Goal: Transaction & Acquisition: Book appointment/travel/reservation

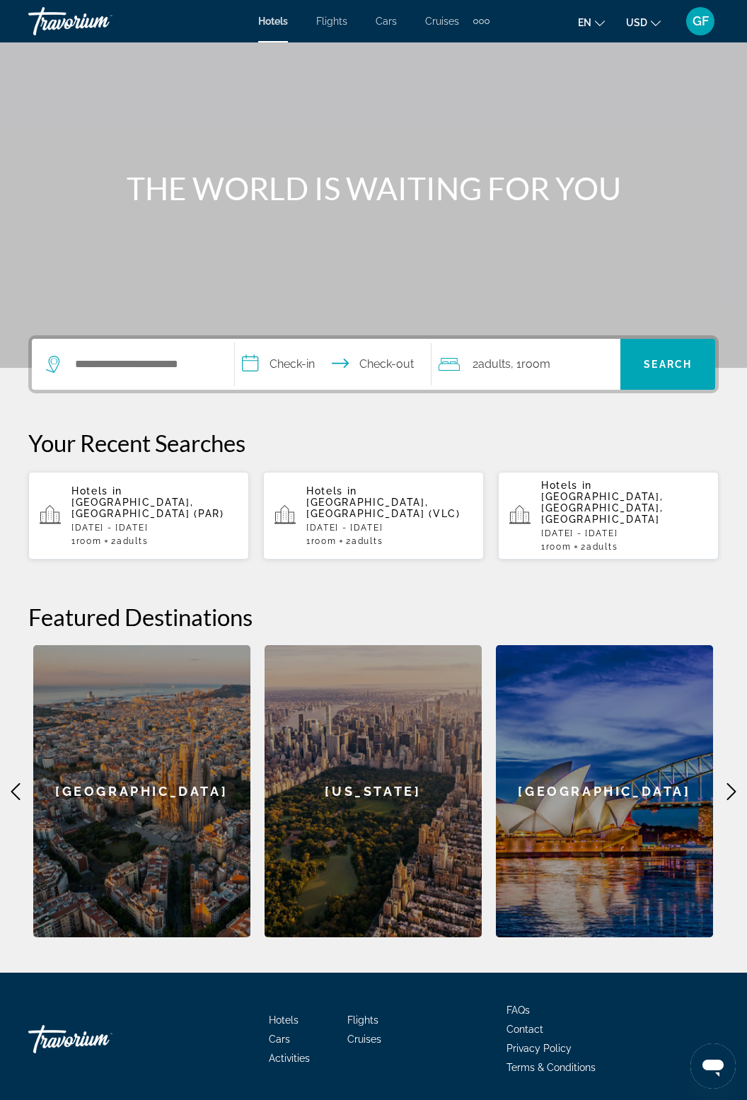
scroll to position [78, 0]
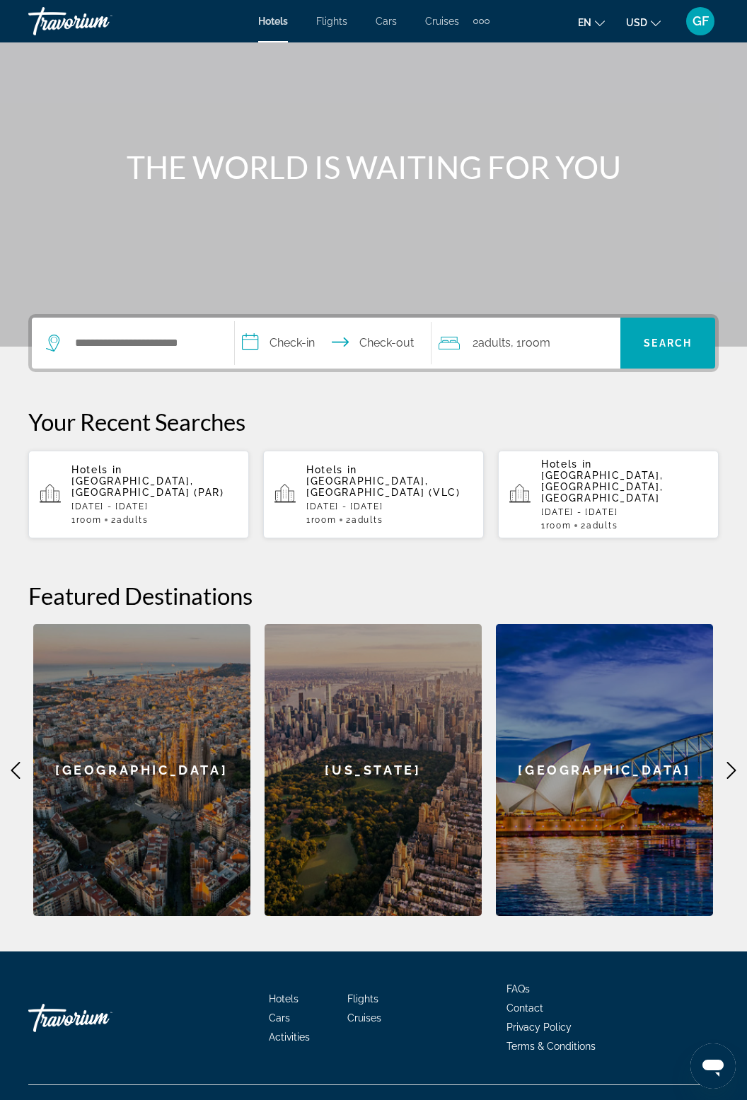
click at [299, 1031] on span "Activities" at bounding box center [289, 1036] width 41 height 11
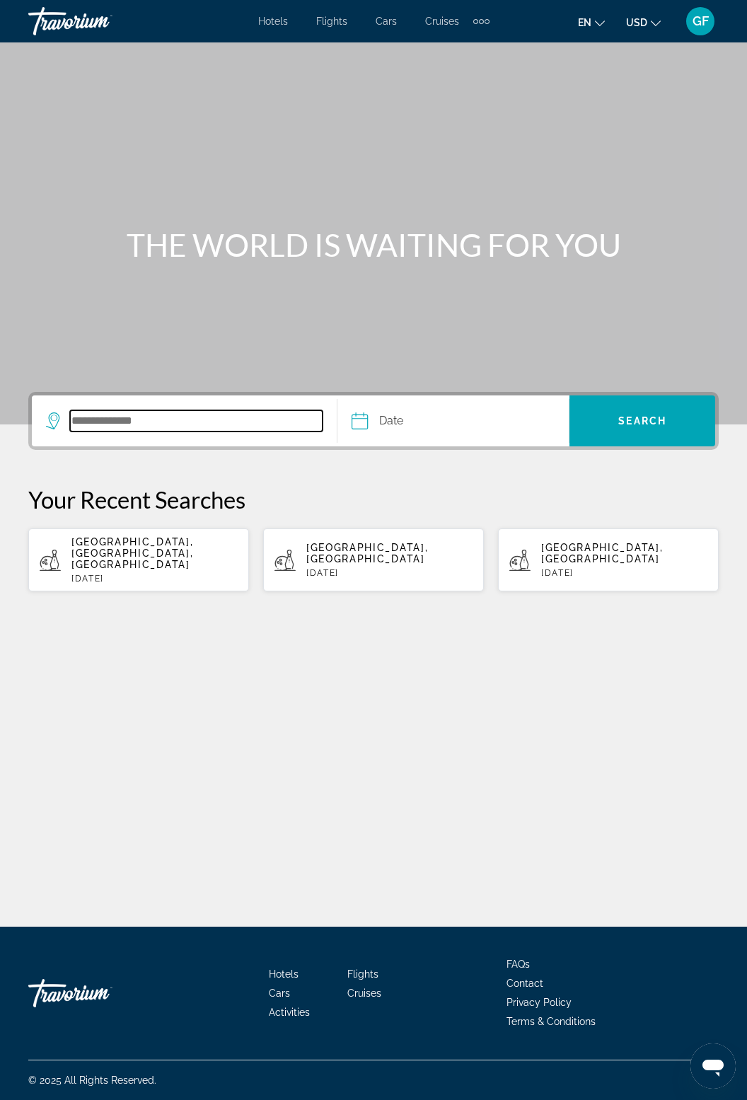
click at [118, 419] on input "Search destination" at bounding box center [196, 420] width 253 height 21
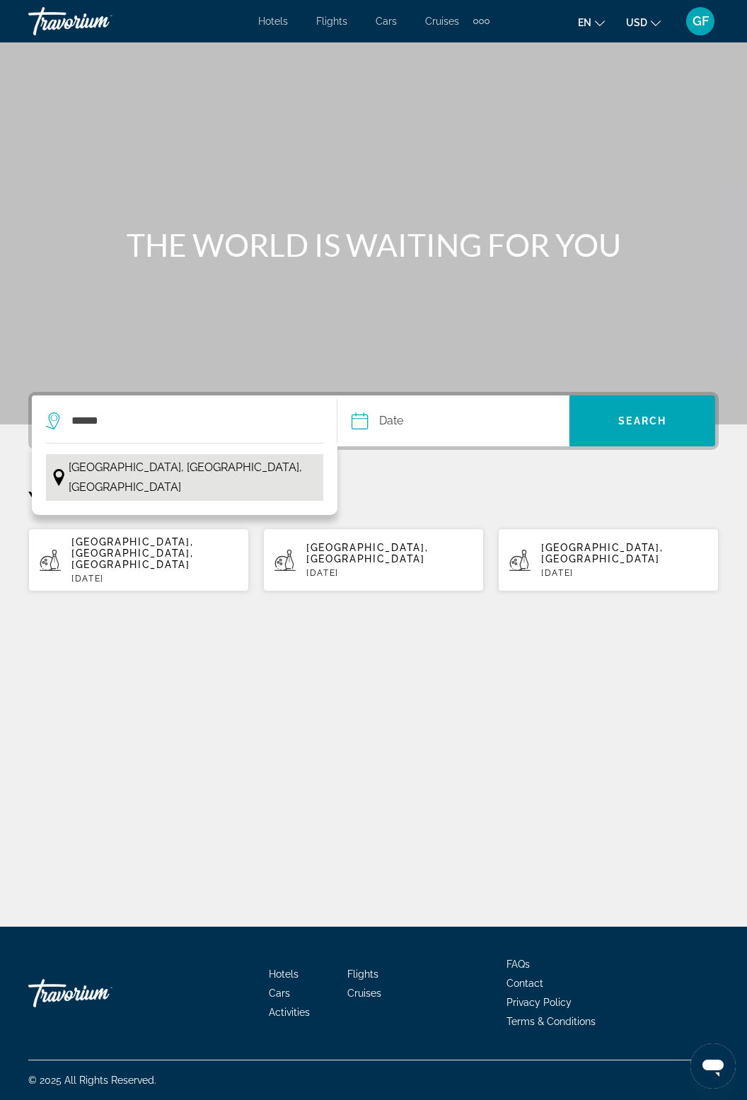
click at [190, 458] on span "Paris, Île-de-France, France" at bounding box center [193, 478] width 248 height 40
type input "**********"
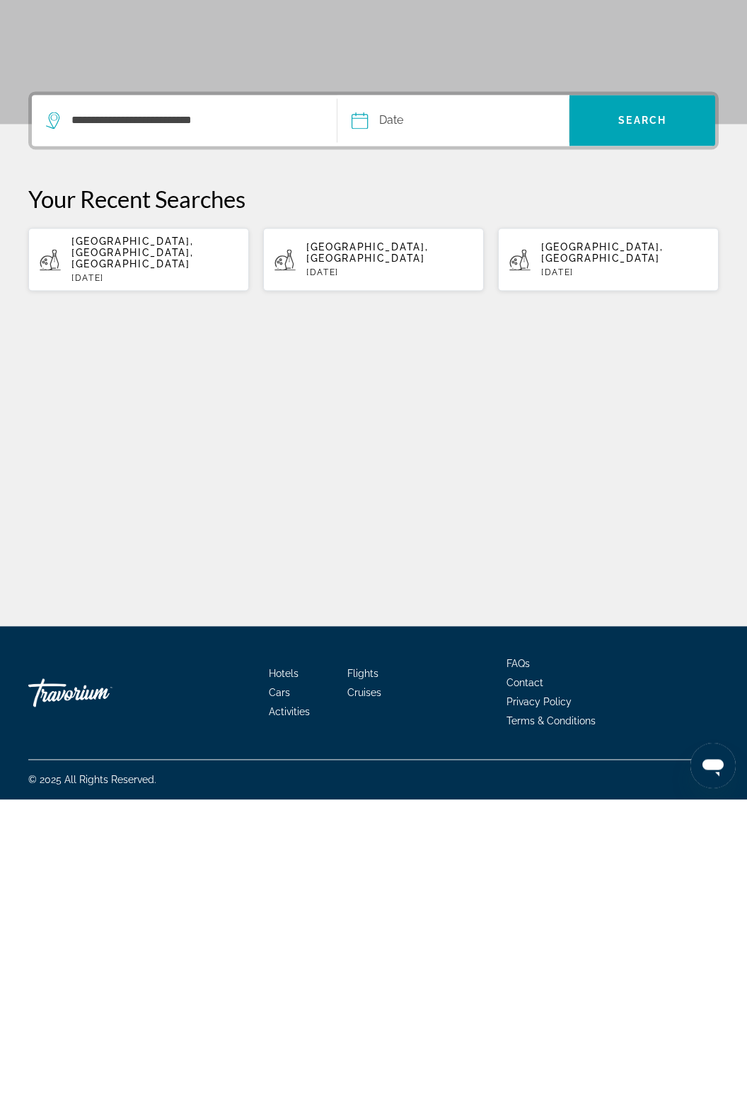
click at [389, 395] on input "Date" at bounding box center [405, 422] width 115 height 55
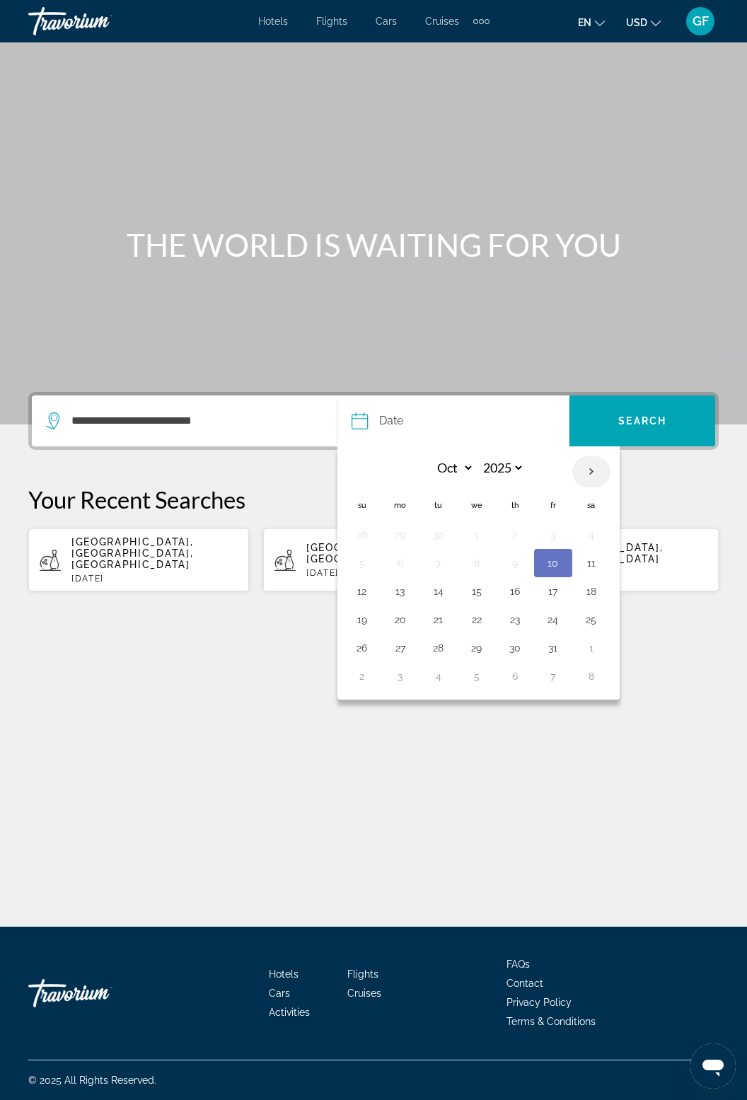
click at [587, 456] on th "Next month" at bounding box center [591, 471] width 38 height 31
click at [596, 456] on th "Next month" at bounding box center [591, 471] width 38 height 31
select select "**"
click at [592, 610] on button "27" at bounding box center [591, 620] width 23 height 20
type input "**********"
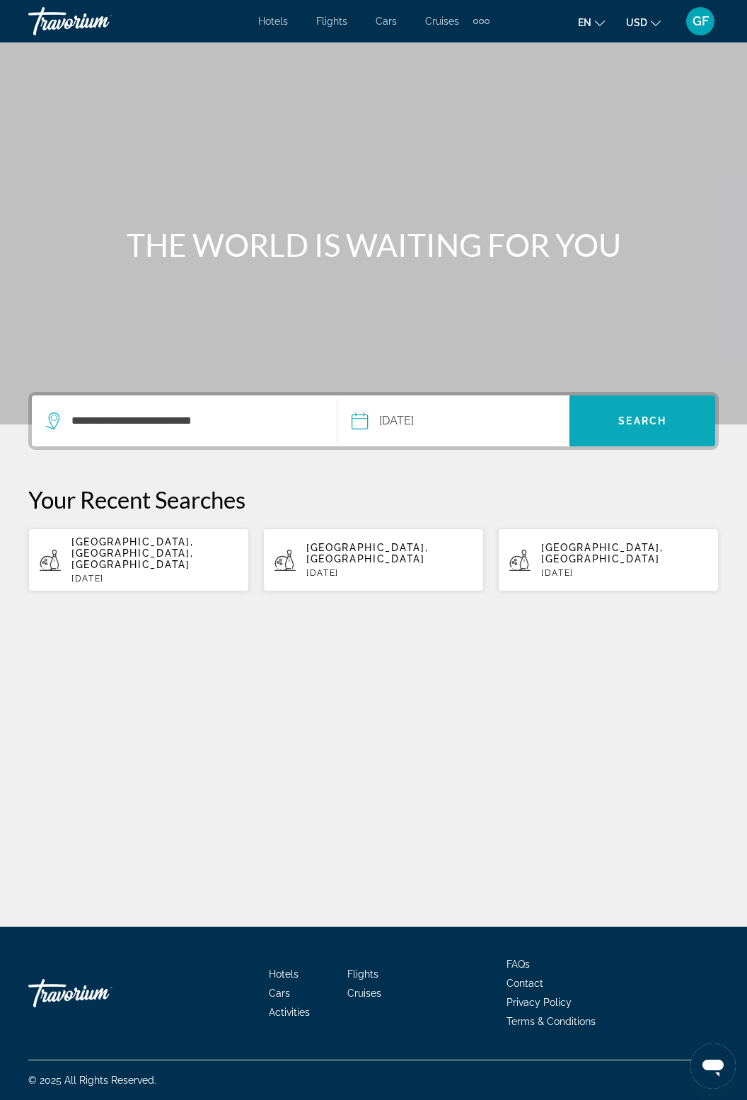
click at [665, 395] on span "Search" at bounding box center [642, 420] width 146 height 51
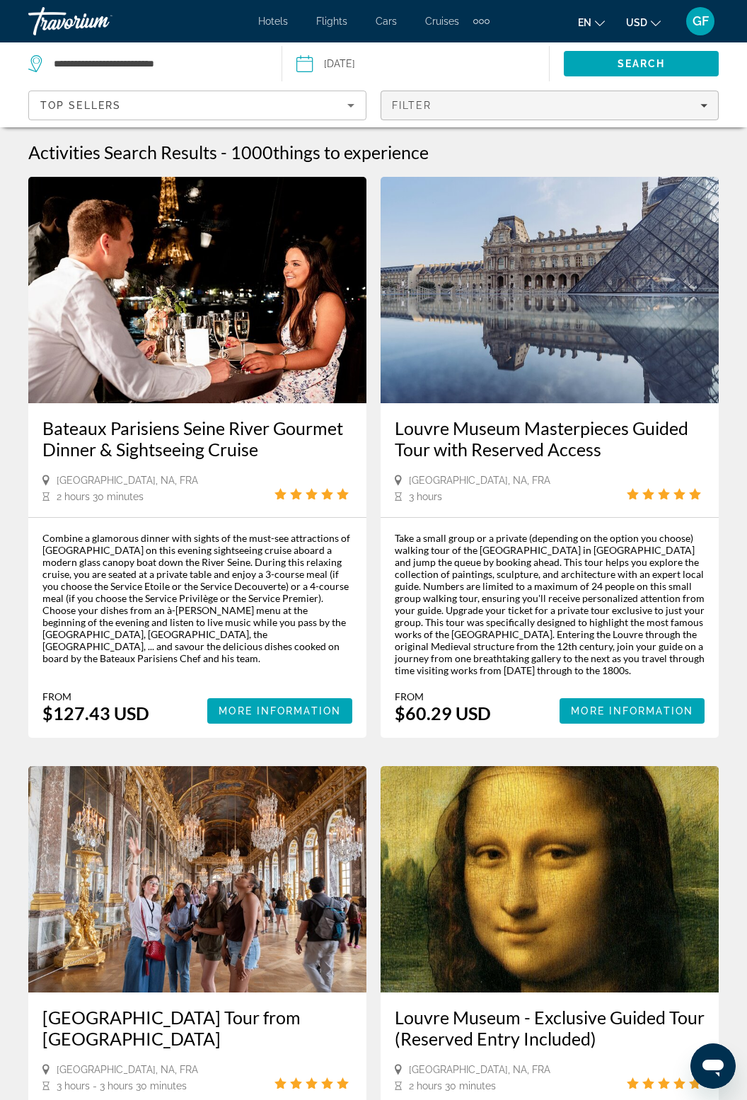
click at [700, 116] on span "Filters" at bounding box center [549, 105] width 337 height 34
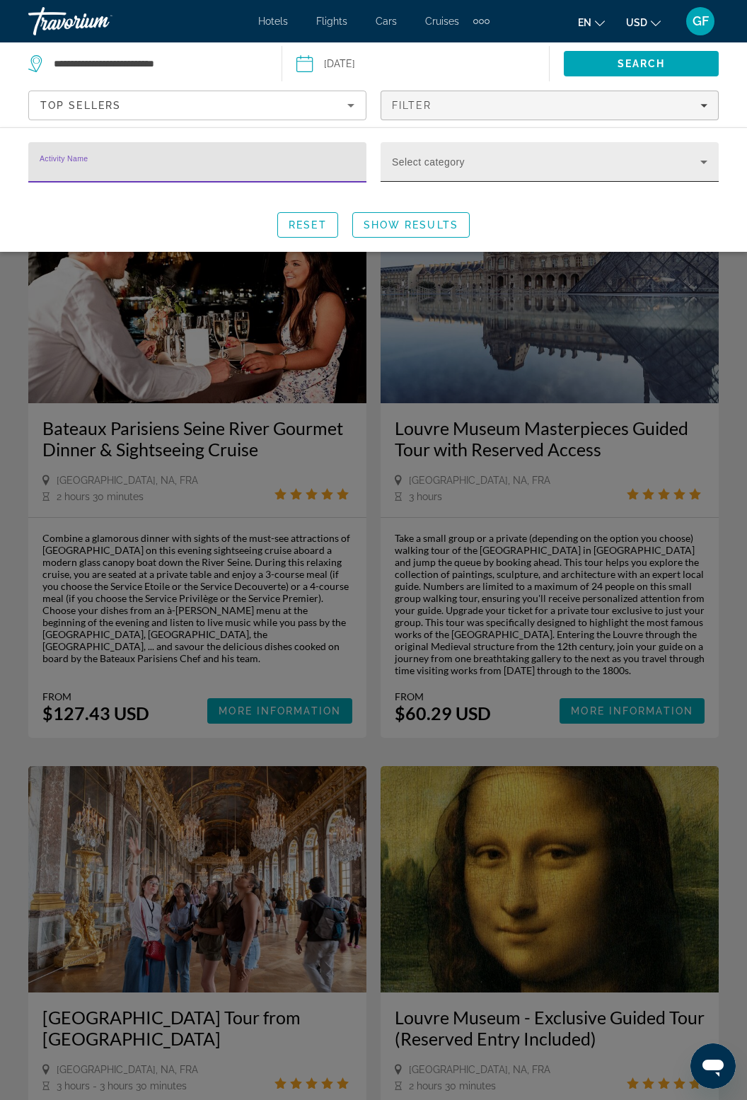
click at [704, 162] on icon "Search widget" at bounding box center [703, 163] width 7 height 4
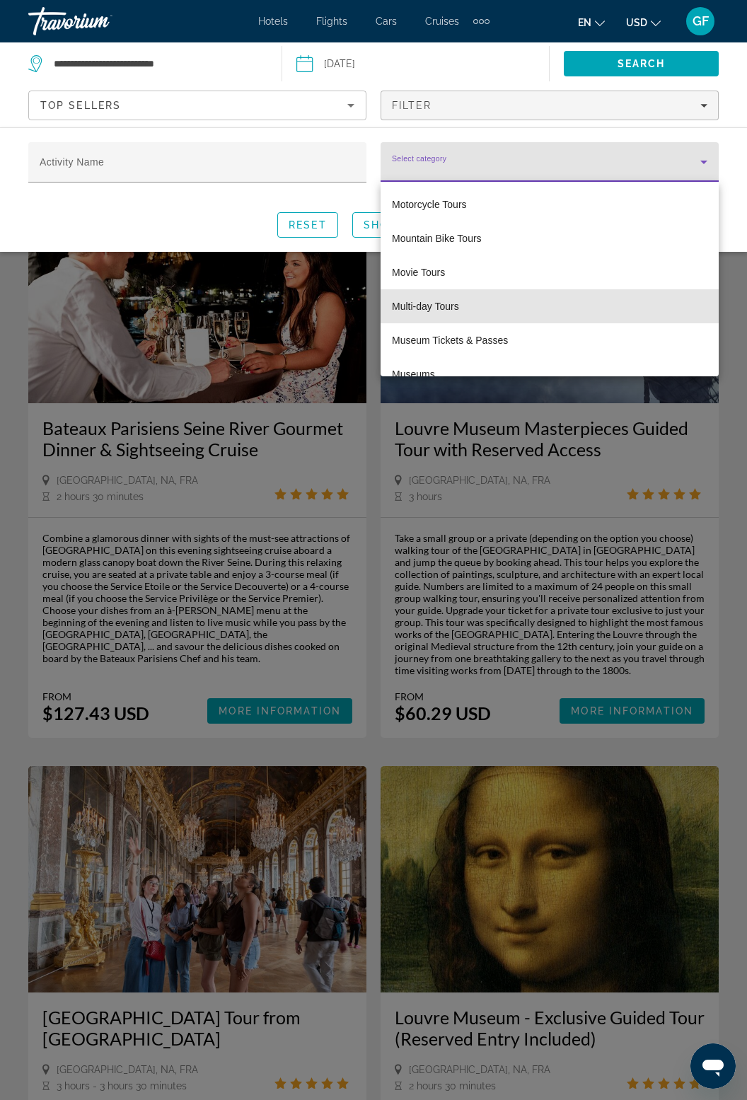
scroll to position [2756, 0]
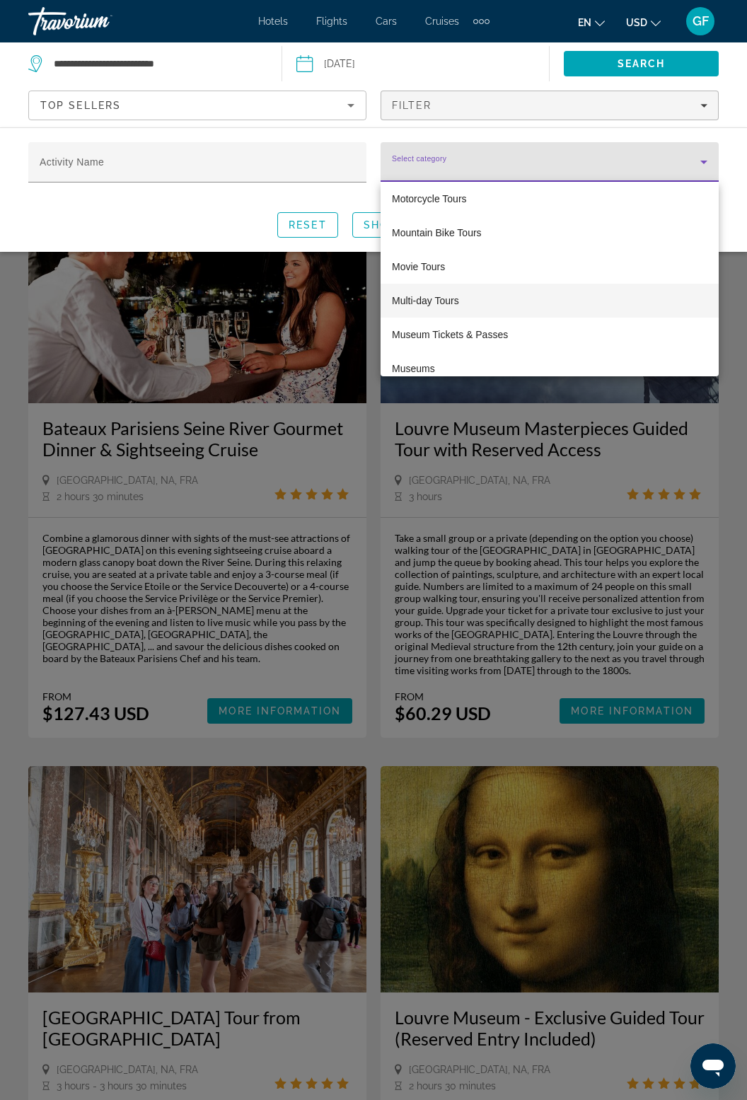
click at [424, 312] on mat-option "Multi-day Tours" at bounding box center [550, 301] width 338 height 34
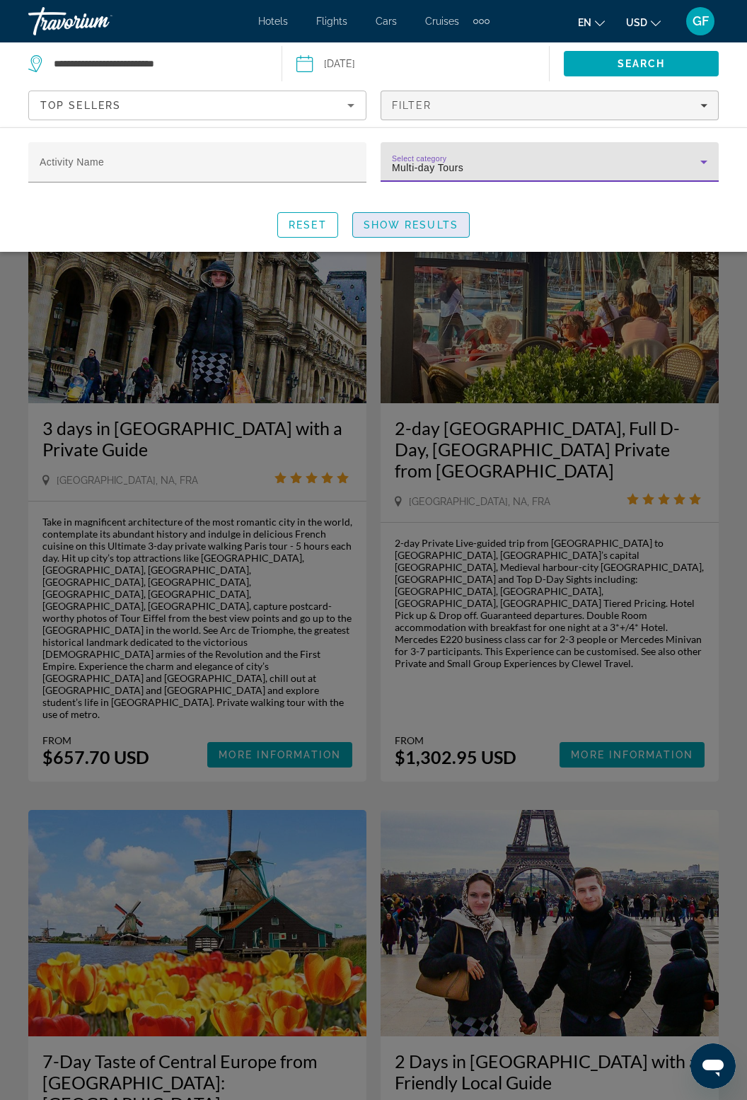
click at [436, 233] on span "Search widget" at bounding box center [411, 225] width 116 height 34
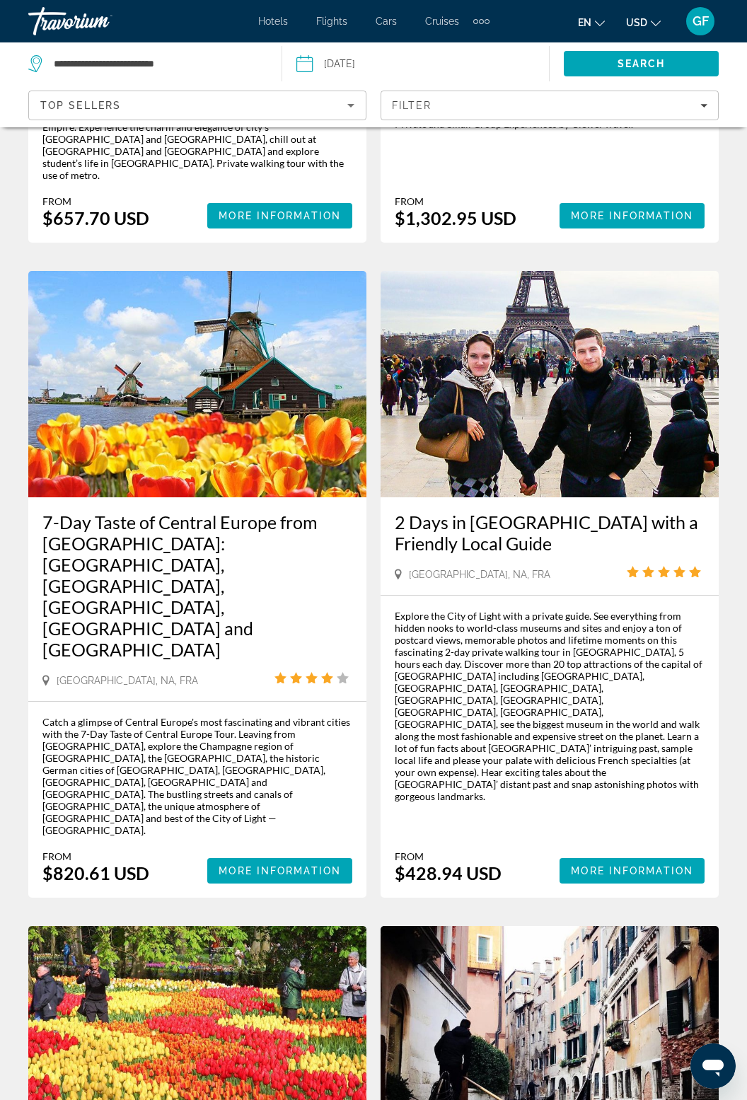
scroll to position [540, 0]
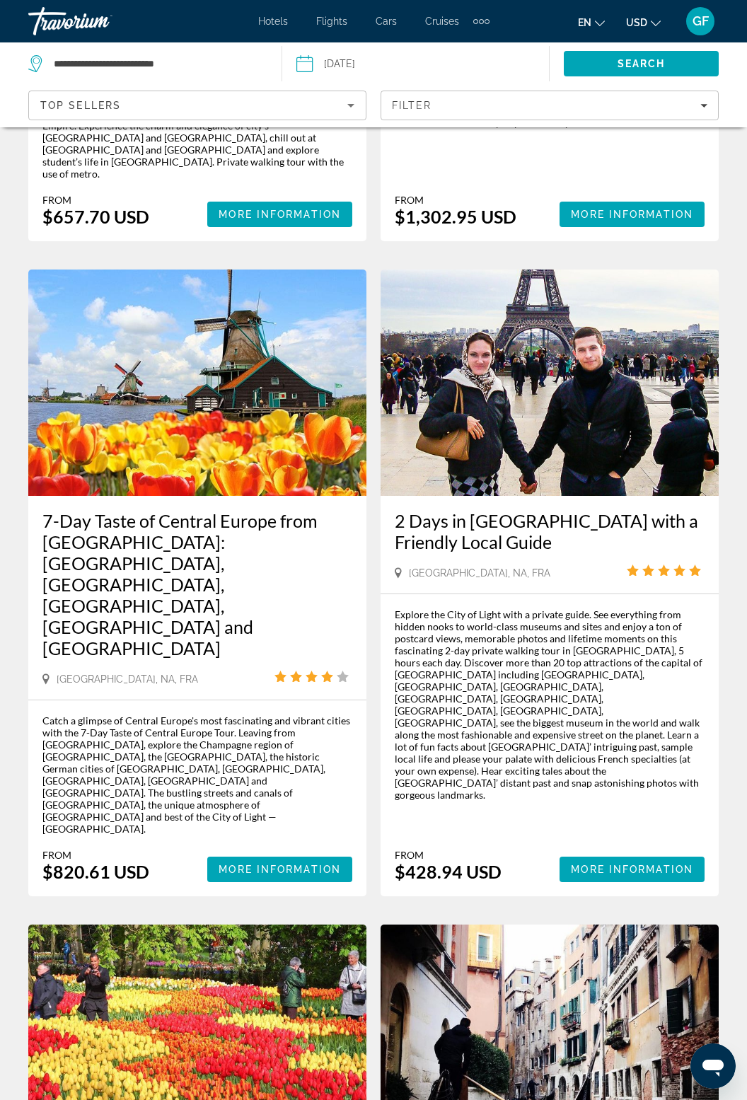
click at [173, 714] on div "Catch a glimpse of Central Europe's most fascinating and vibrant cities with th…" at bounding box center [197, 798] width 310 height 168
click at [168, 714] on div "Catch a glimpse of Central Europe's most fascinating and vibrant cities with th…" at bounding box center [197, 798] width 310 height 168
click at [235, 864] on span "More Information" at bounding box center [280, 869] width 122 height 11
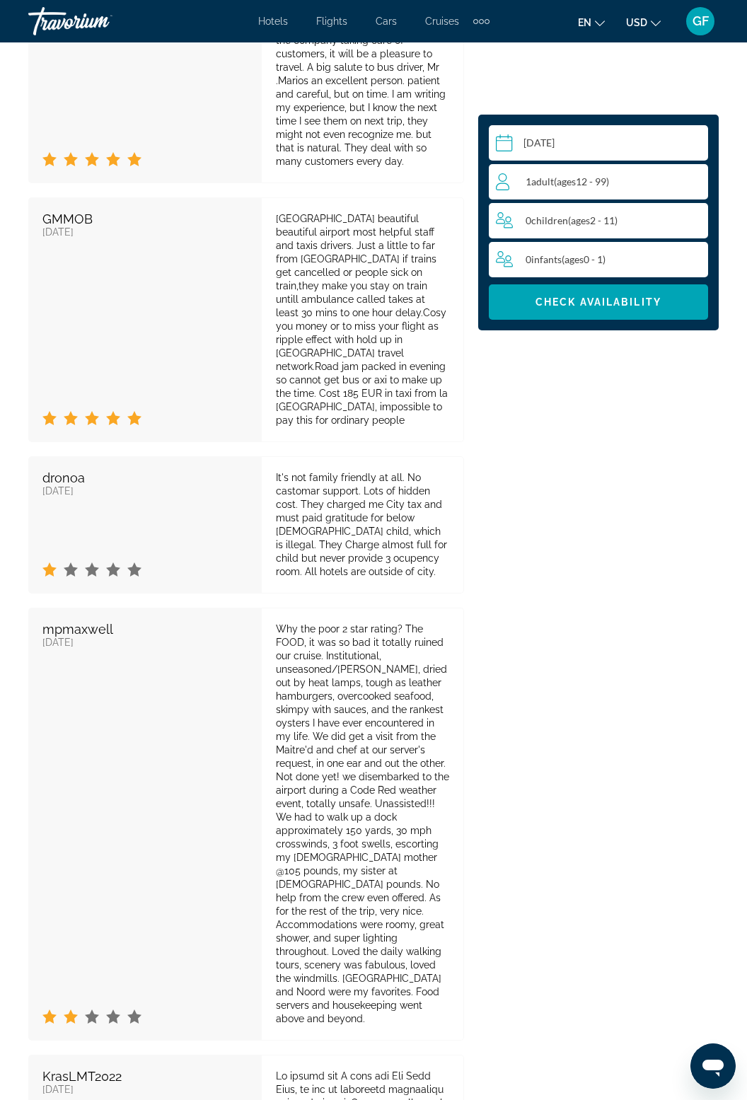
scroll to position [3345, 0]
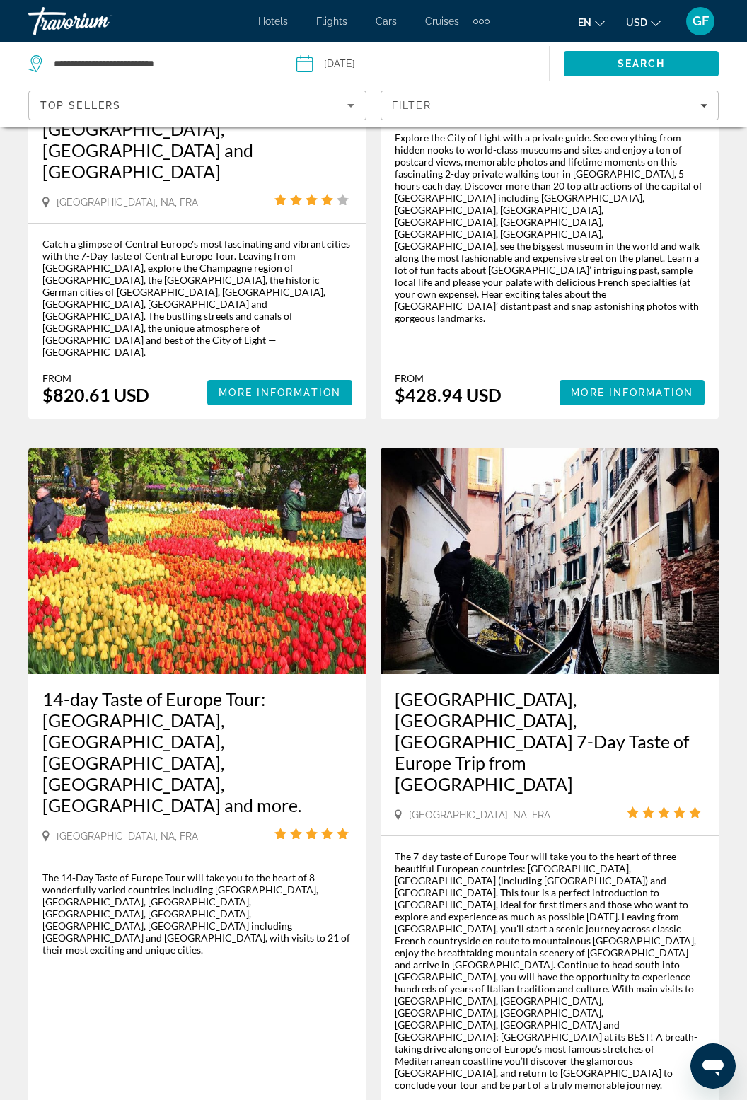
scroll to position [1016, 0]
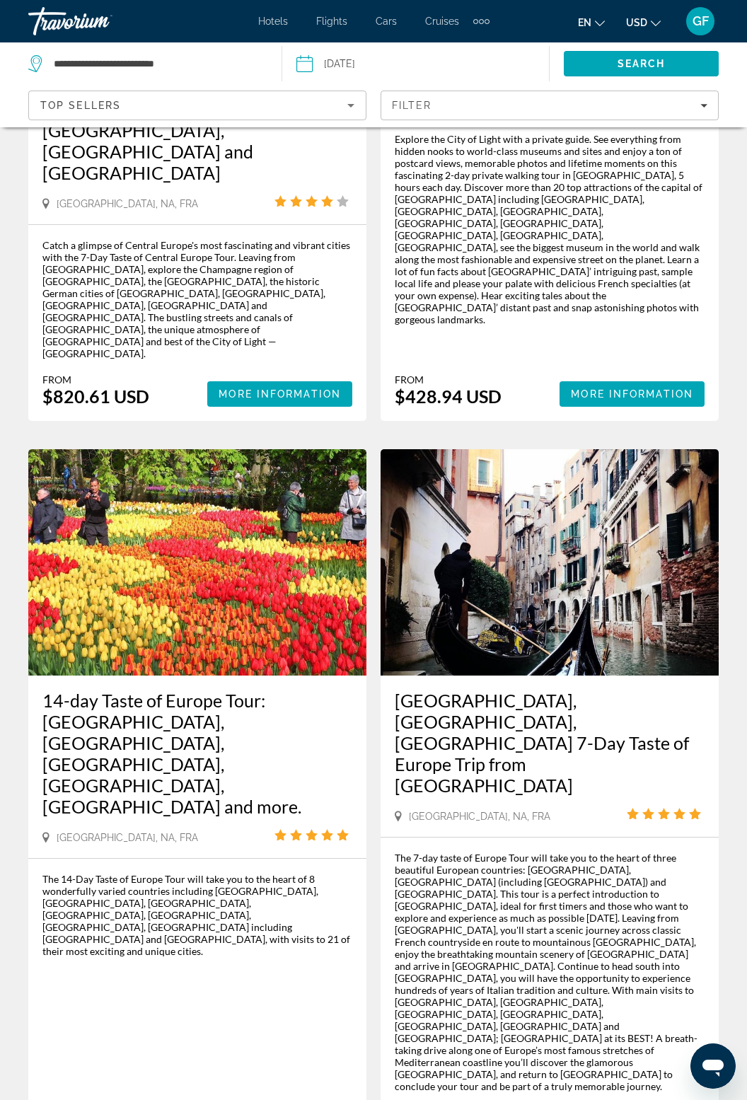
click at [630, 690] on h3 "[GEOGRAPHIC_DATA], [GEOGRAPHIC_DATA], [GEOGRAPHIC_DATA] 7-Day Taste of Europe T…" at bounding box center [550, 743] width 310 height 106
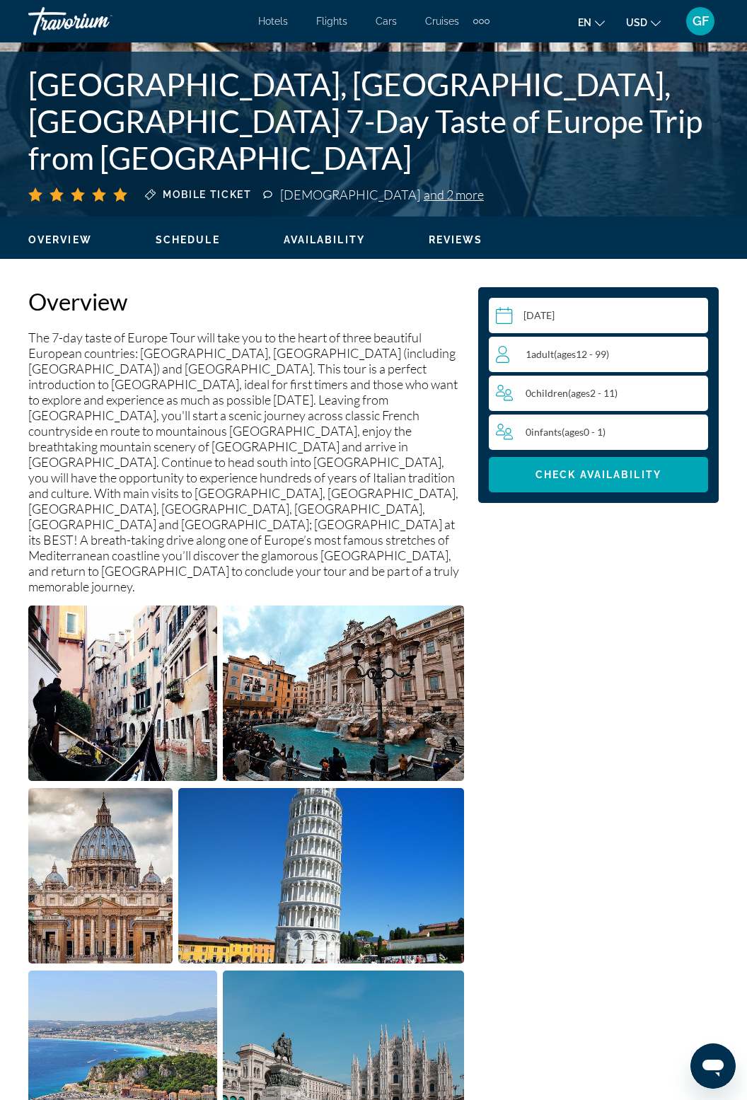
scroll to position [499, 0]
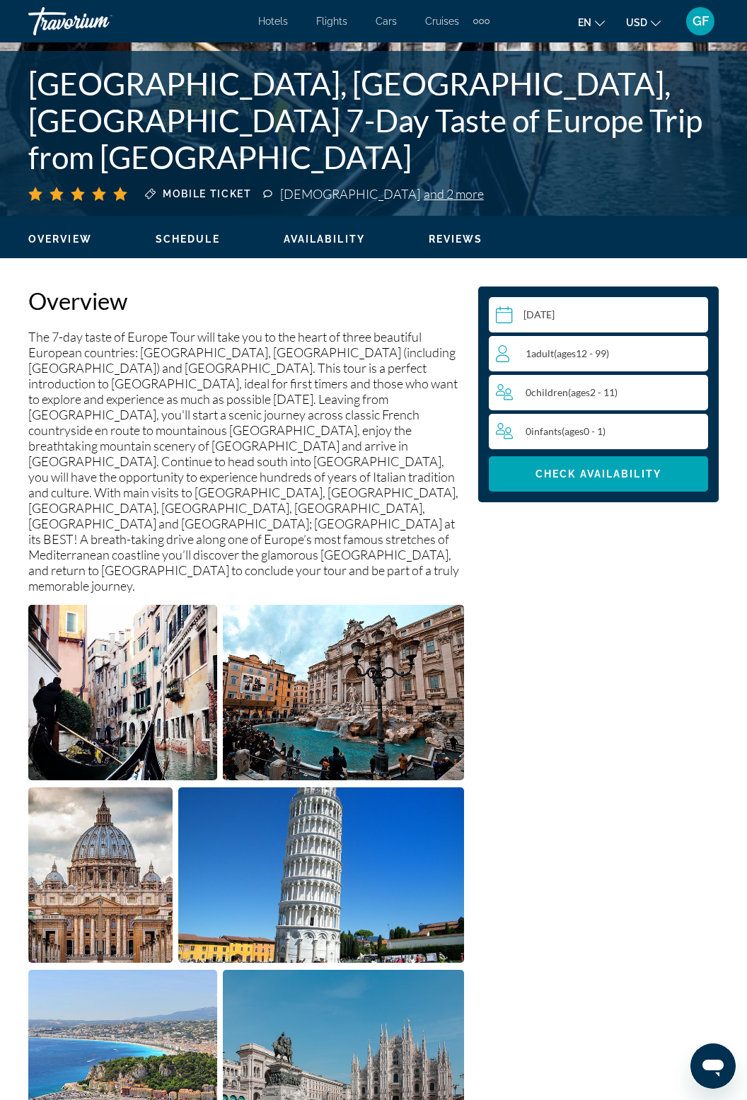
click at [640, 343] on div "1 Adult Adults ( ages 12 - 99)" at bounding box center [602, 353] width 212 height 35
click at [697, 351] on icon "Increment adults" at bounding box center [694, 352] width 13 height 17
click at [695, 349] on icon "Increment adults" at bounding box center [694, 352] width 13 height 17
click at [646, 468] on span "Check Availability" at bounding box center [598, 473] width 126 height 11
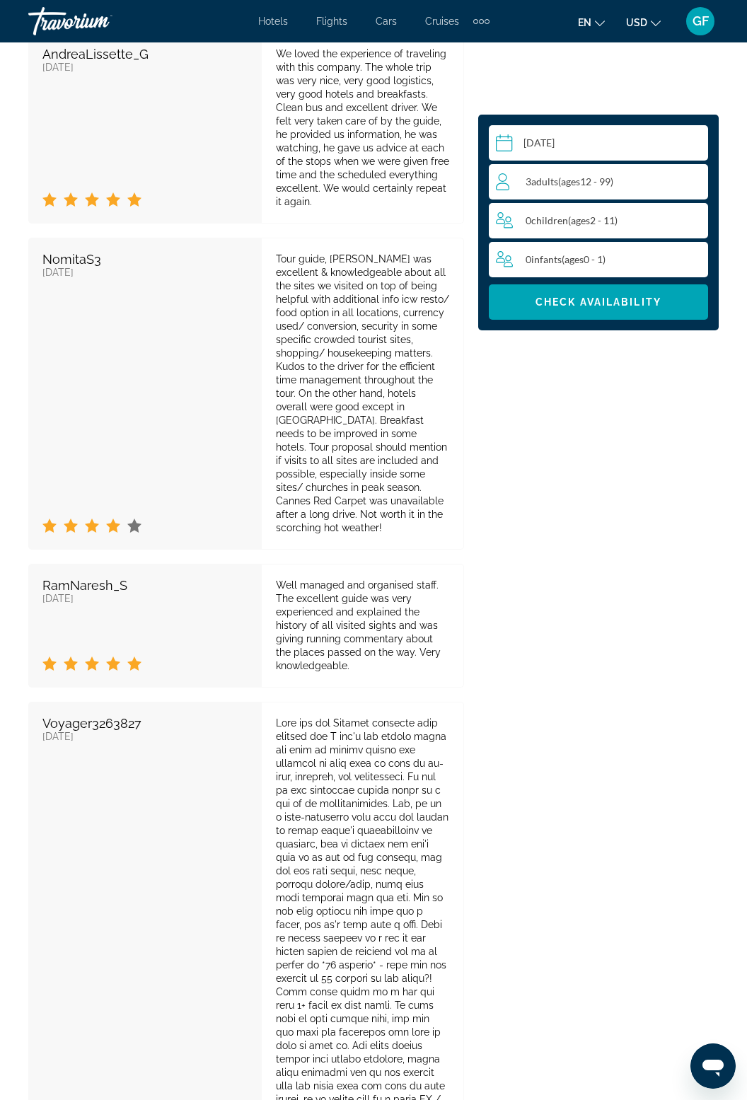
scroll to position [3883, 0]
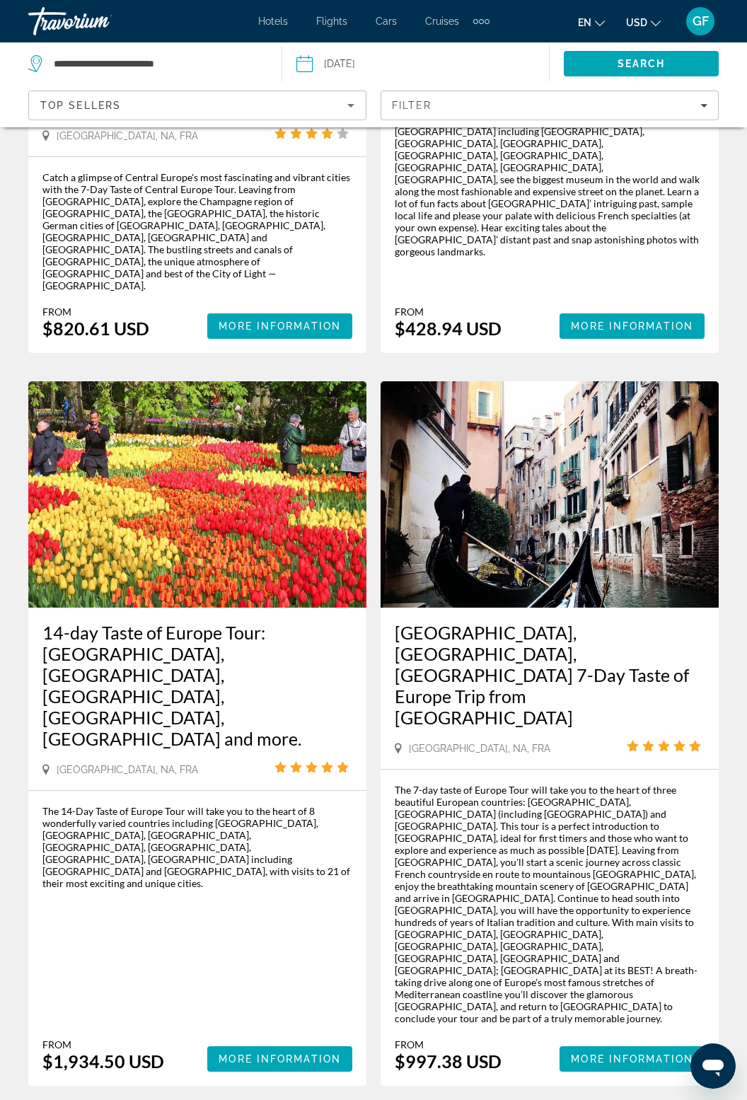
scroll to position [1085, 0]
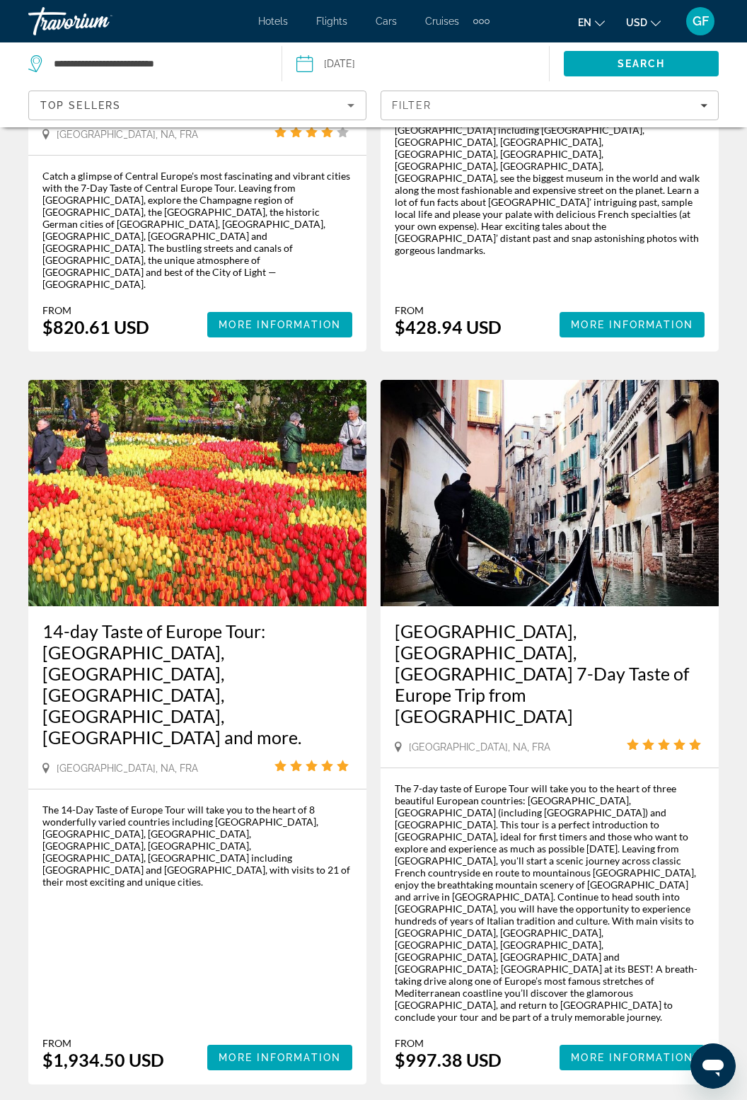
click at [693, 414] on img "Main content" at bounding box center [550, 493] width 338 height 226
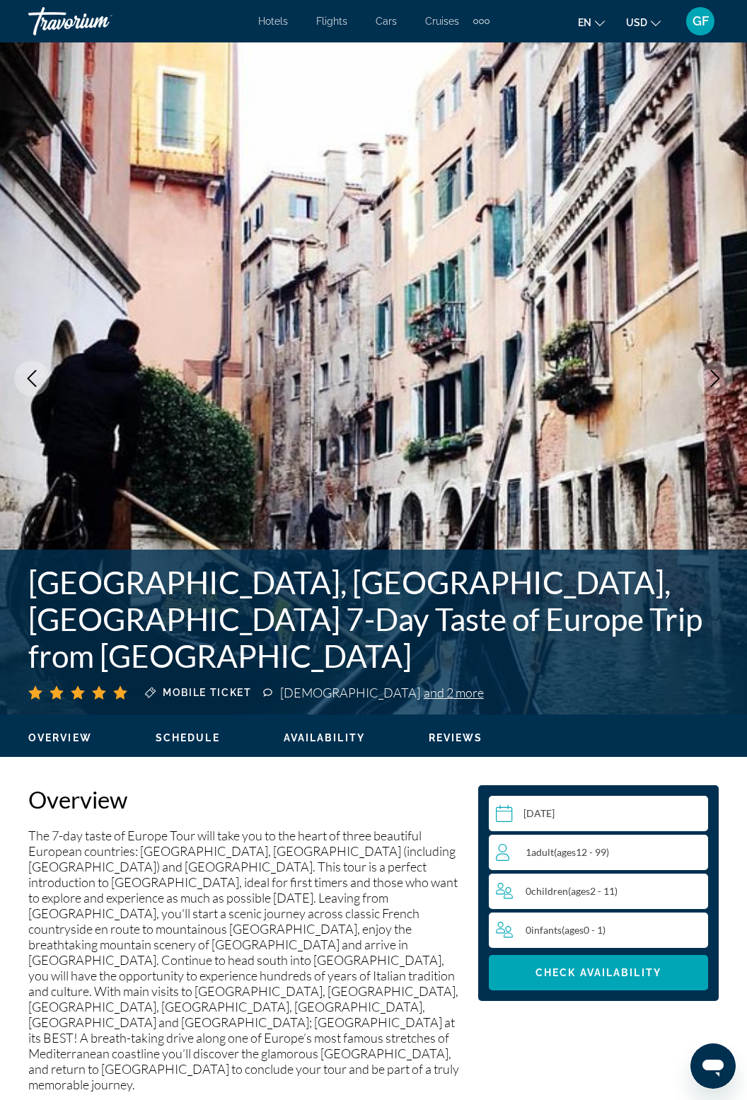
click at [618, 853] on div "1 Adult Adults ( ages 12 - 99)" at bounding box center [601, 852] width 211 height 17
click at [692, 847] on icon "Increment adults" at bounding box center [694, 851] width 13 height 17
click at [697, 843] on icon "Increment adults" at bounding box center [694, 851] width 13 height 17
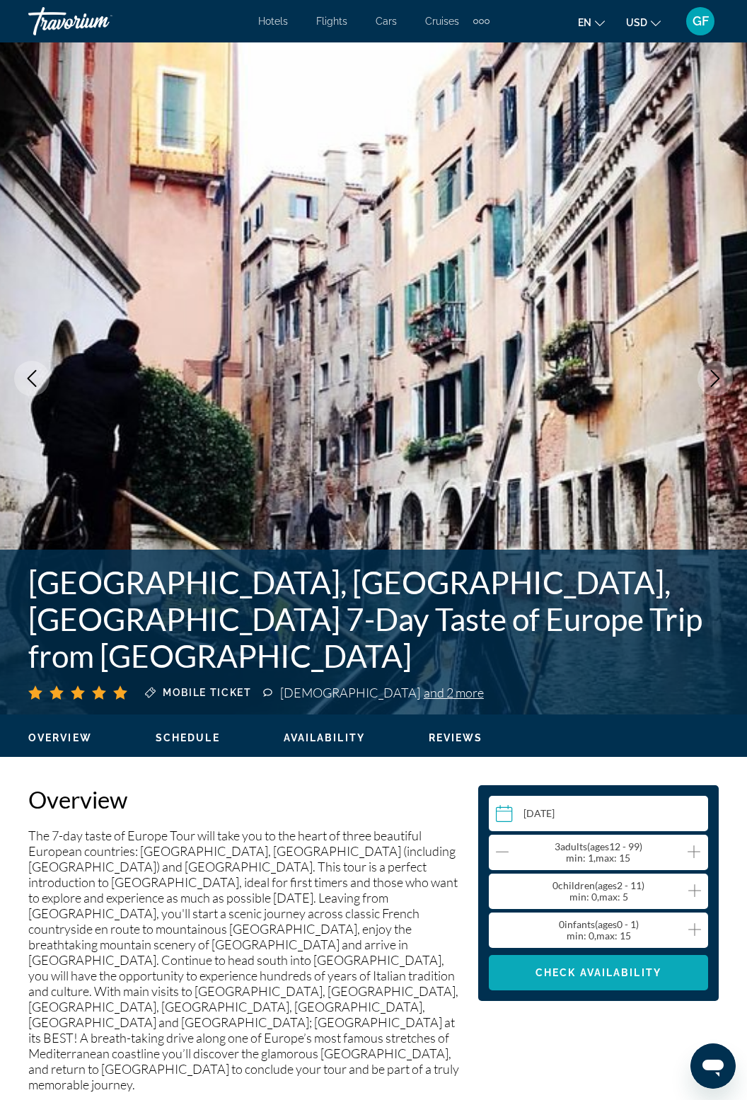
click at [651, 975] on span "Check Availability" at bounding box center [598, 972] width 126 height 11
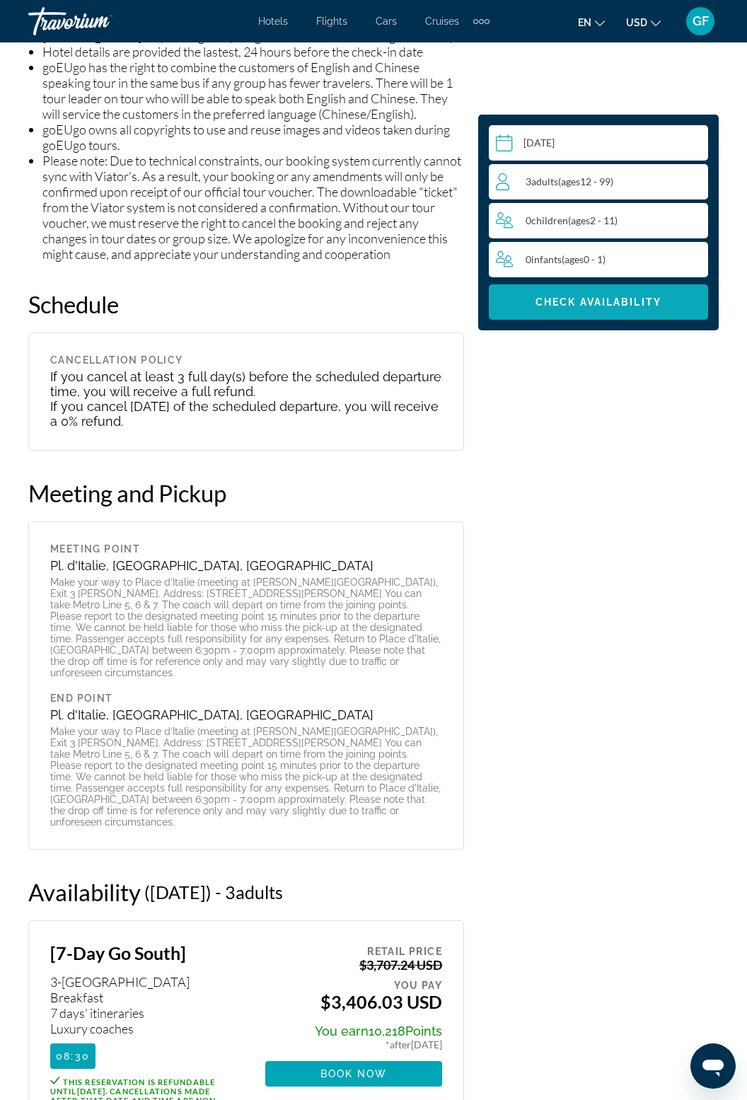
scroll to position [2176, 0]
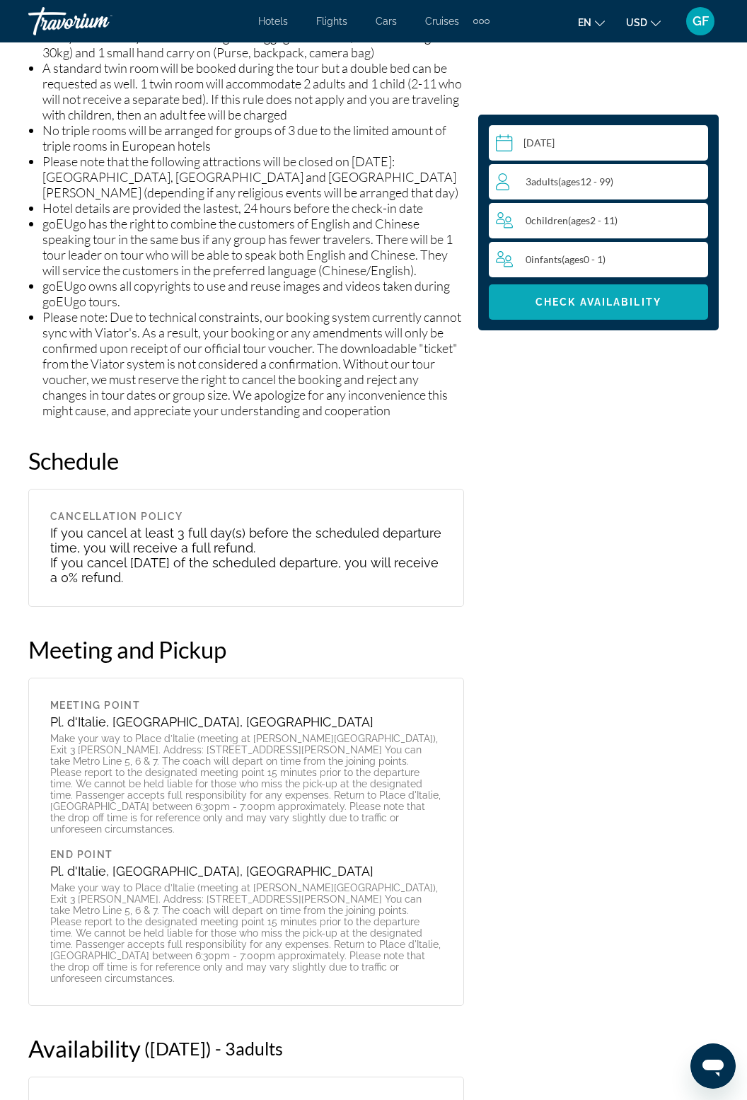
click at [635, 289] on span "Main content" at bounding box center [598, 302] width 219 height 34
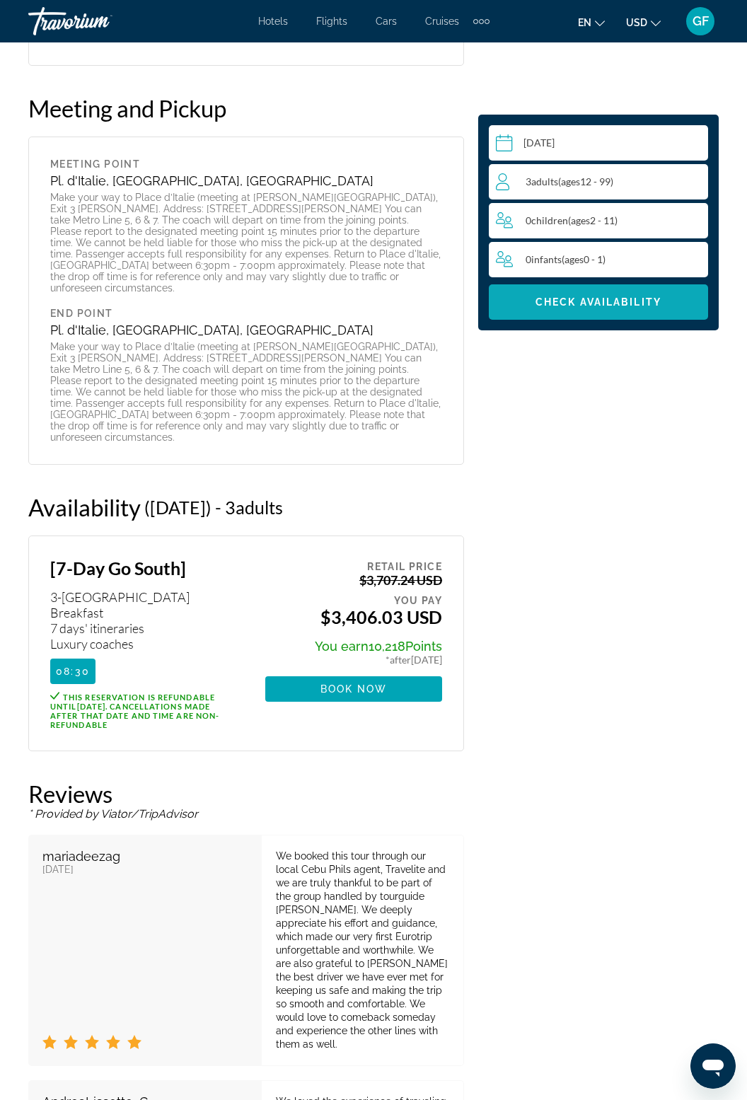
scroll to position [2716, 0]
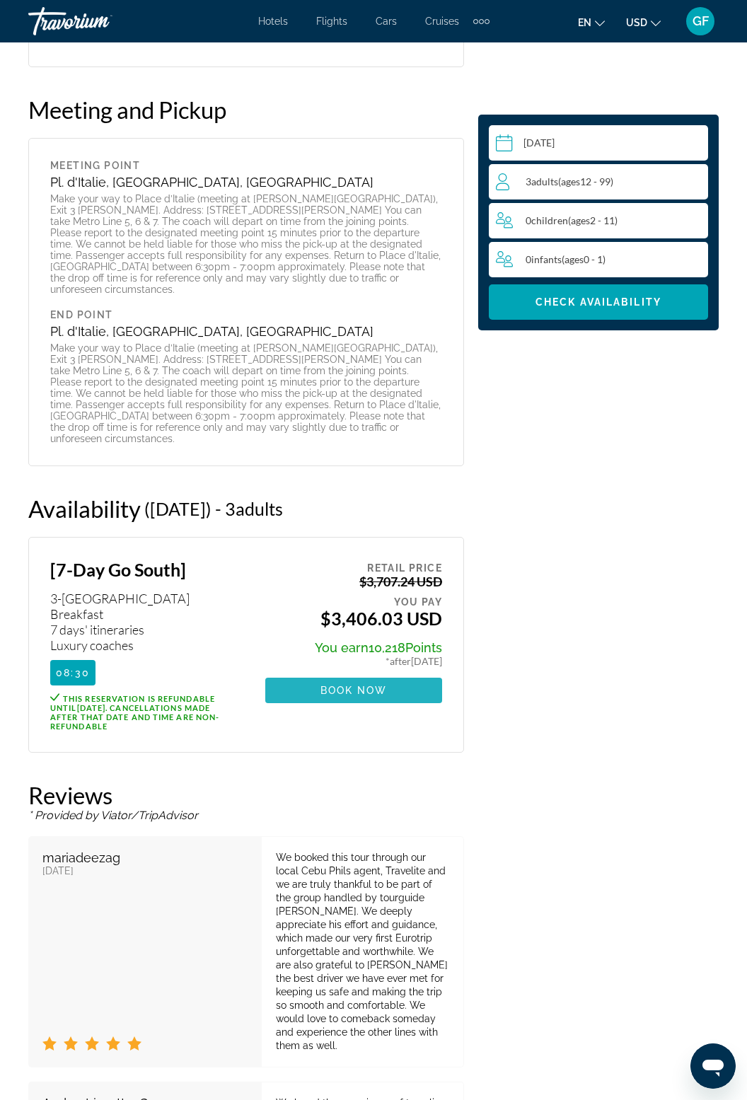
click at [427, 673] on span "Main content" at bounding box center [353, 690] width 177 height 34
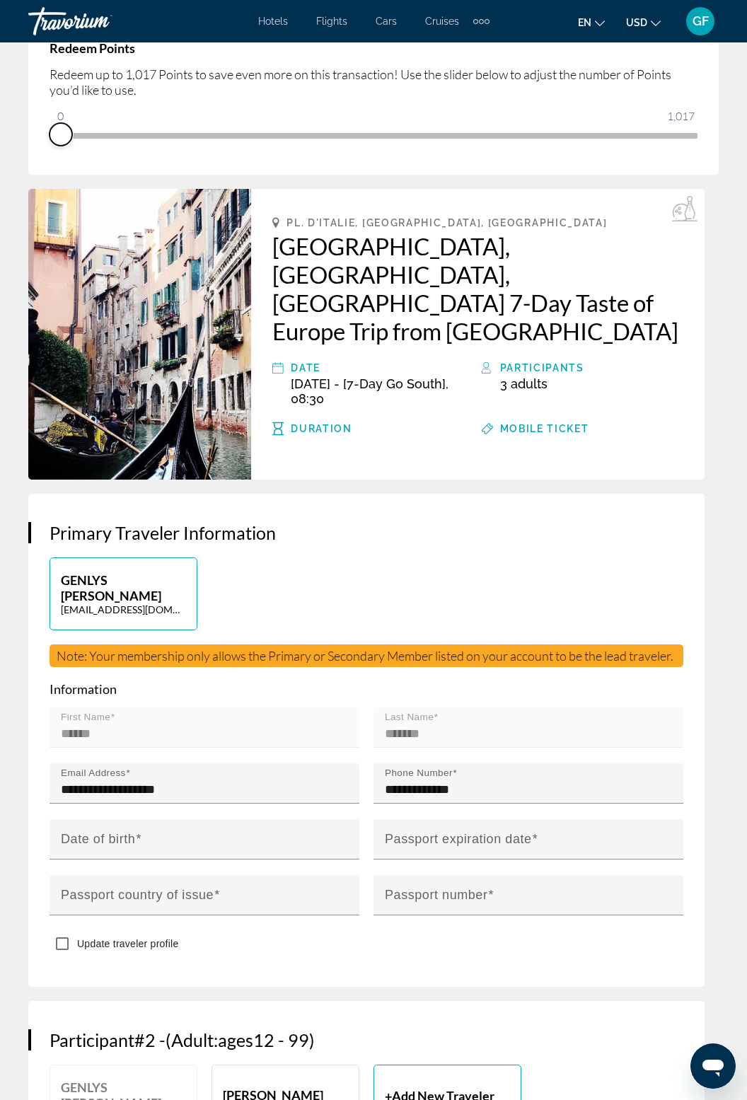
scroll to position [280, 0]
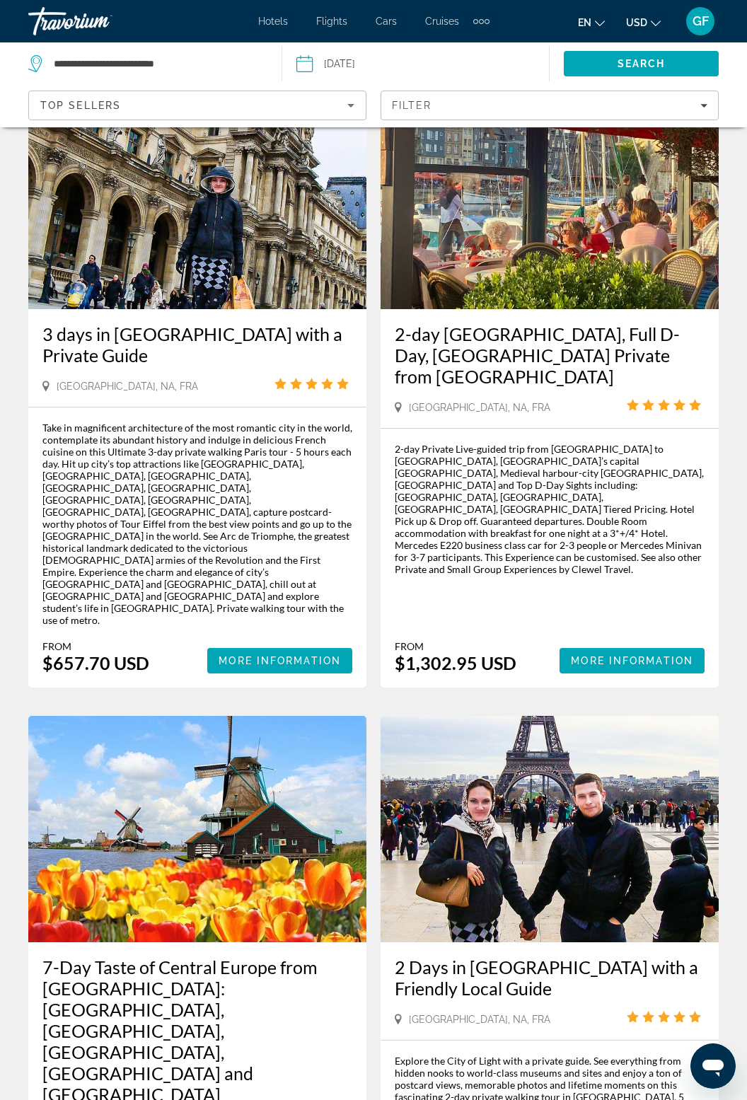
scroll to position [43, 0]
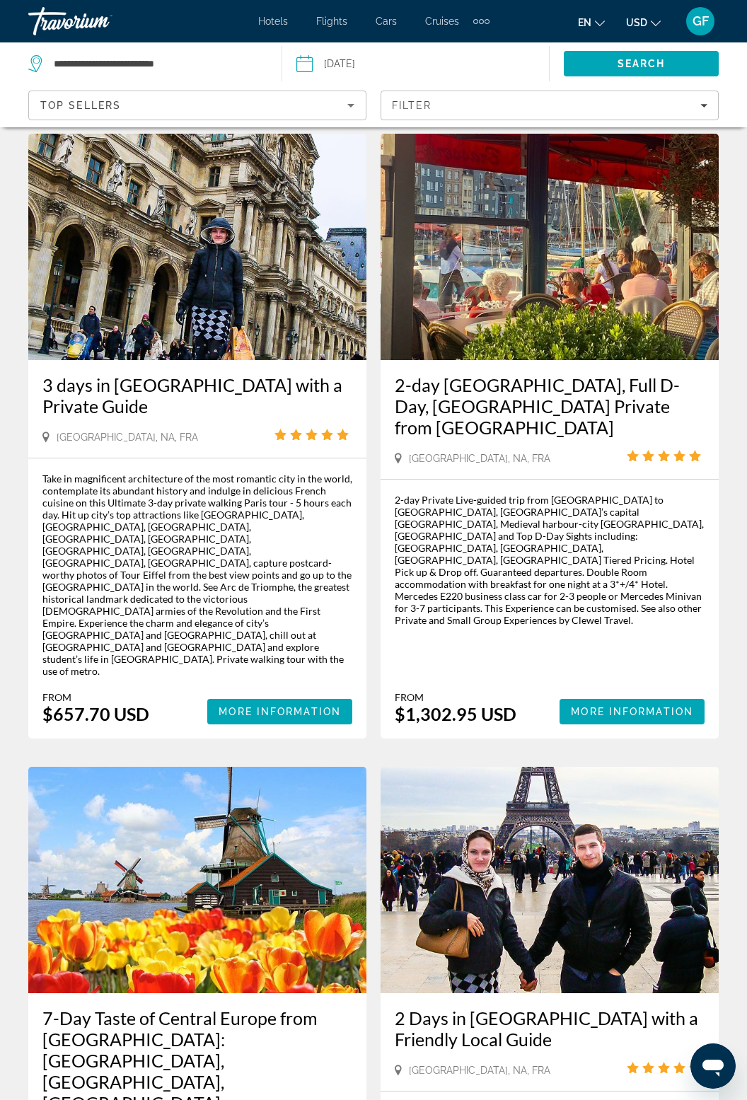
click at [635, 1007] on h3 "2 Days in [GEOGRAPHIC_DATA] with a Friendly Local Guide" at bounding box center [550, 1028] width 310 height 42
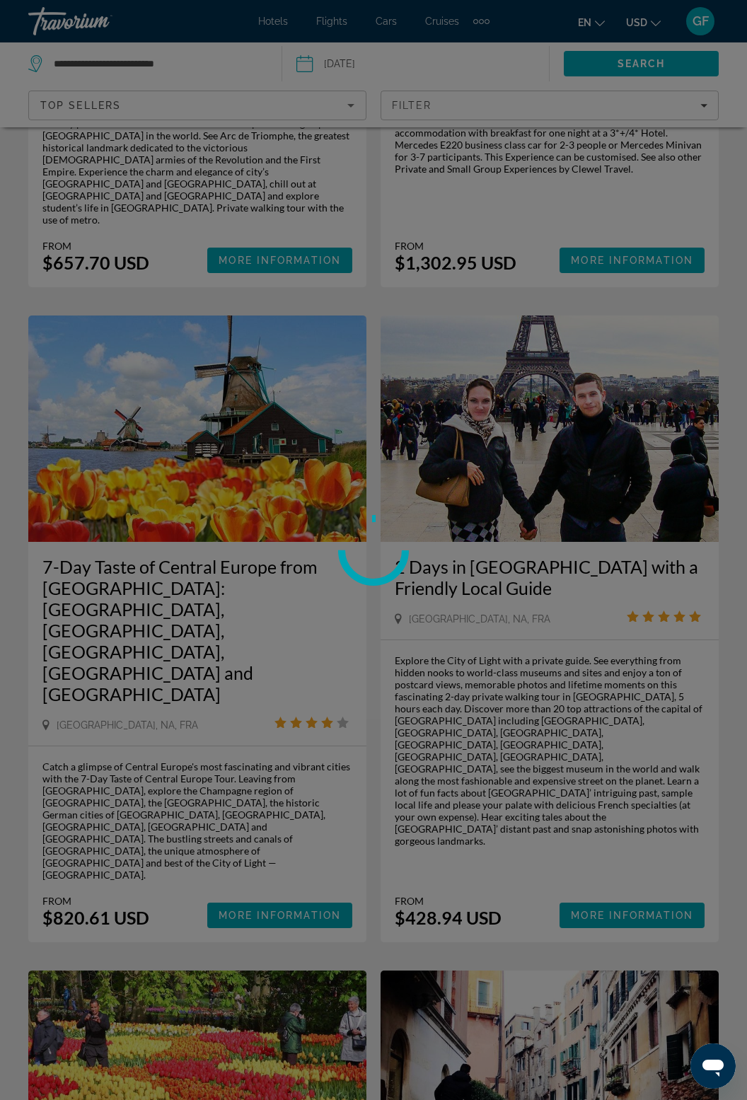
scroll to position [495, 0]
click at [141, 419] on div at bounding box center [373, 550] width 747 height 1100
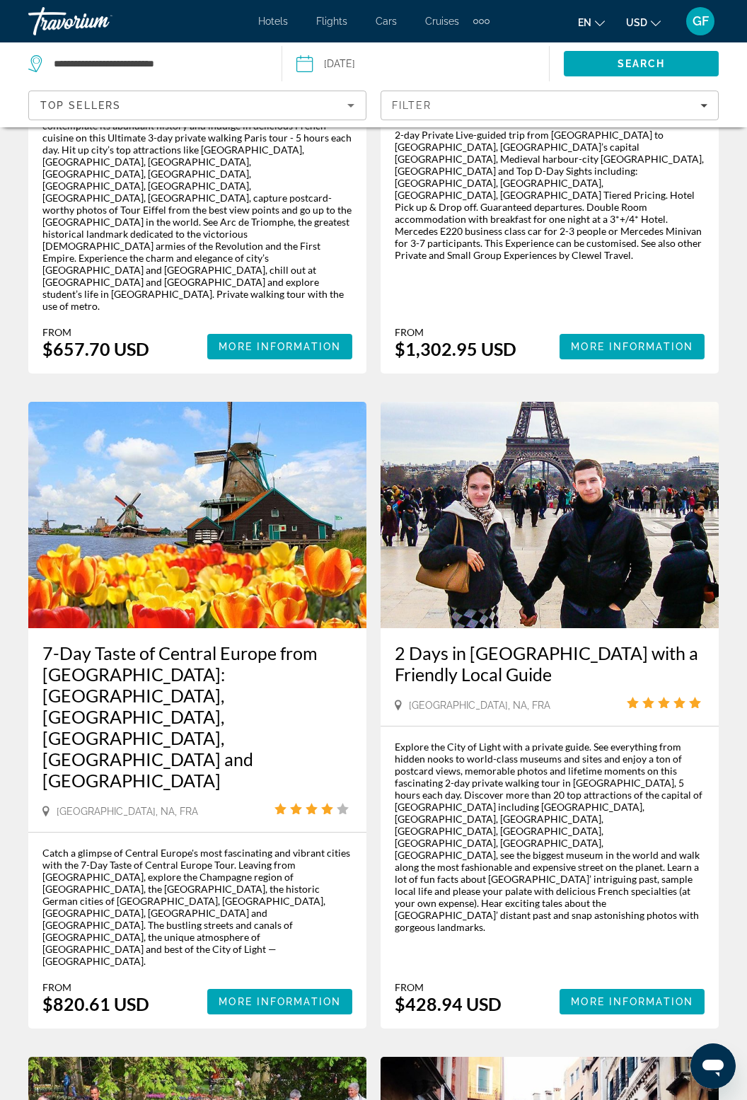
scroll to position [409, 0]
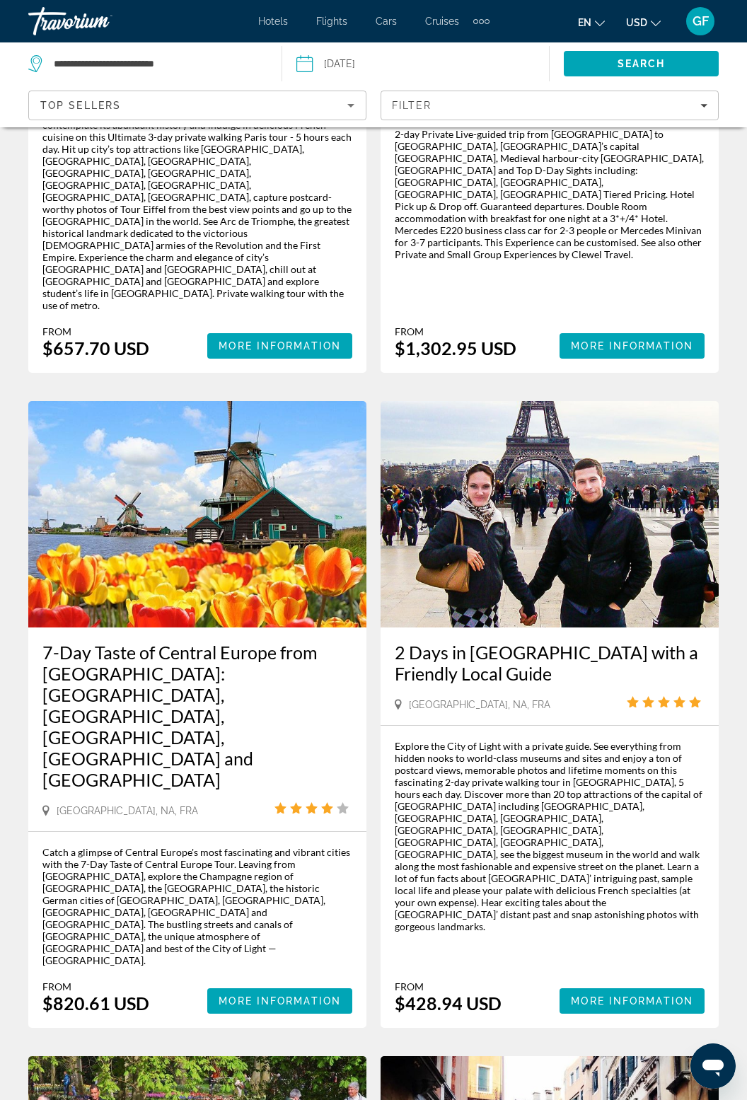
click at [156, 468] on img "Main content" at bounding box center [197, 514] width 338 height 226
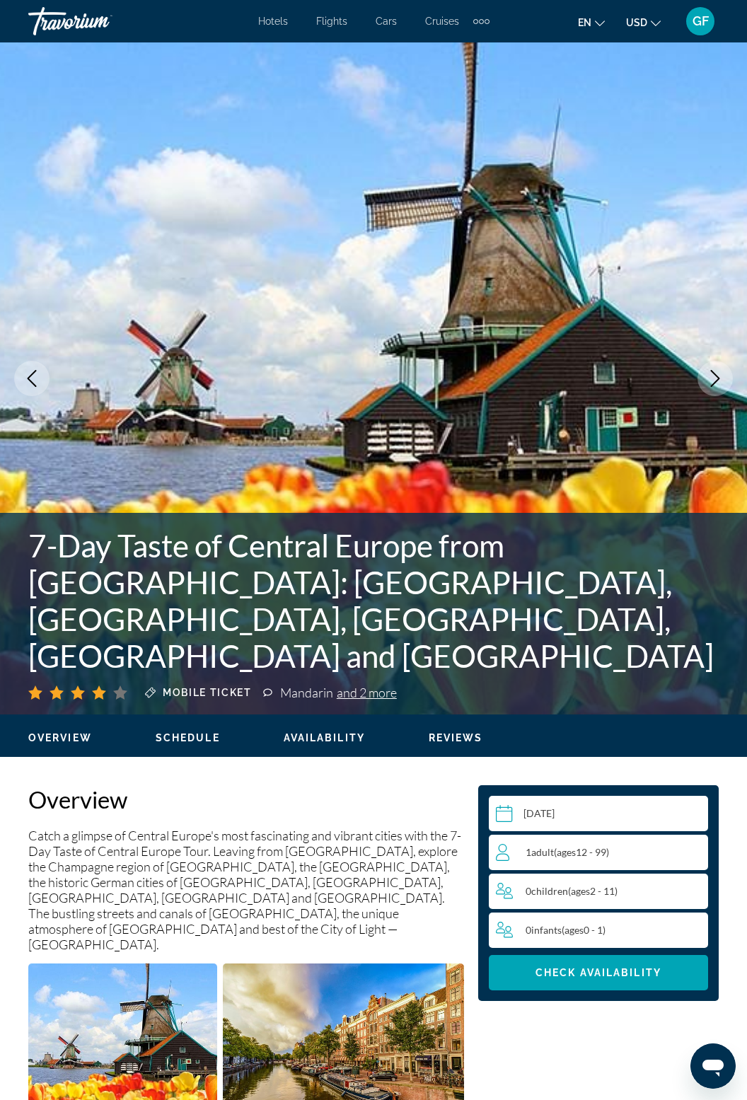
click at [620, 849] on div "1 Adult Adults ( ages 12 - 99)" at bounding box center [601, 852] width 211 height 17
click at [688, 849] on icon "Increment adults" at bounding box center [694, 851] width 13 height 17
click at [690, 853] on icon "Increment adults" at bounding box center [694, 851] width 13 height 17
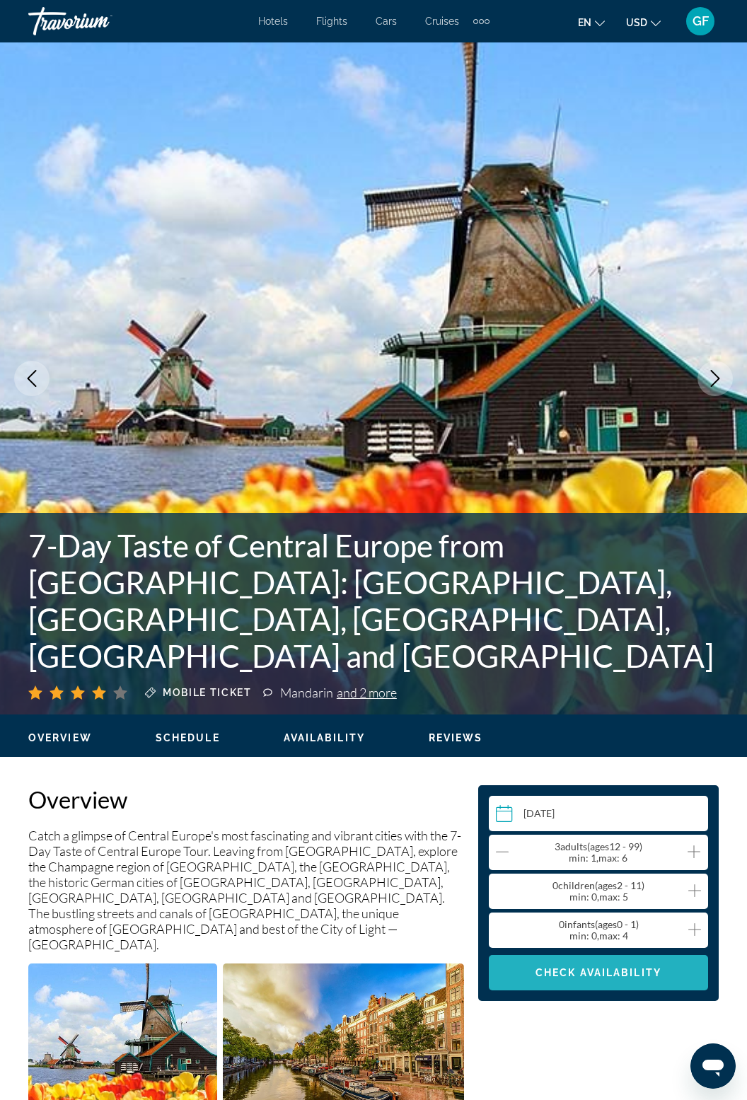
click at [651, 973] on span "Check Availability" at bounding box center [598, 972] width 126 height 11
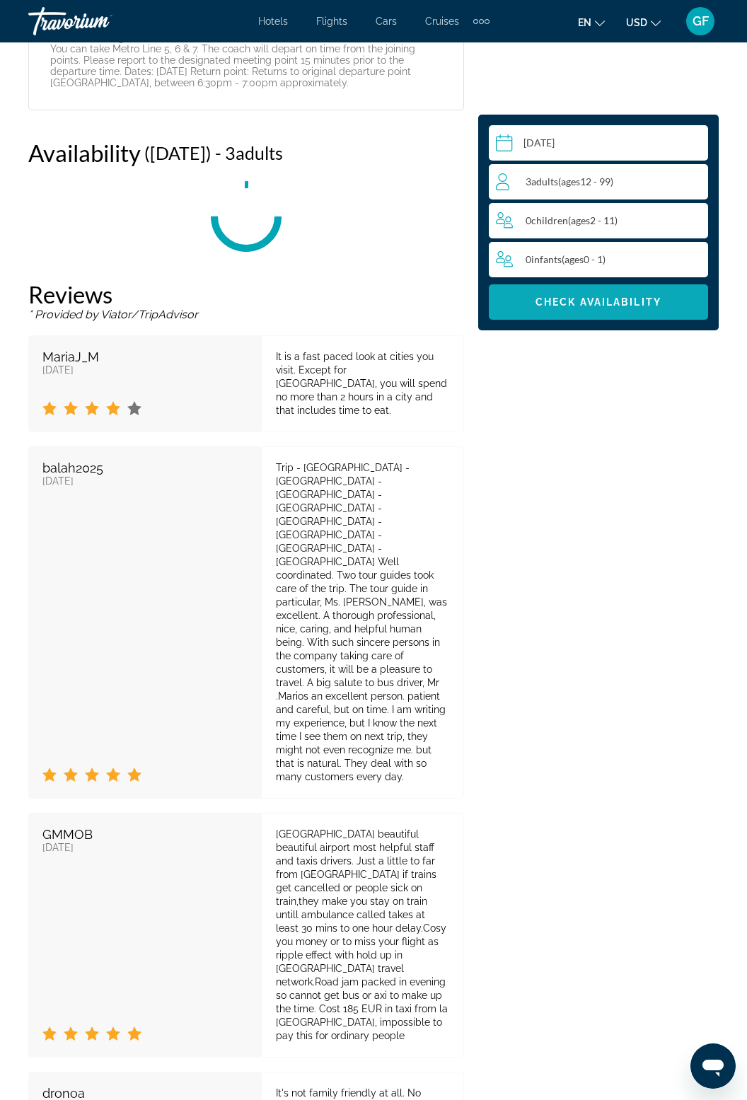
scroll to position [2790, 0]
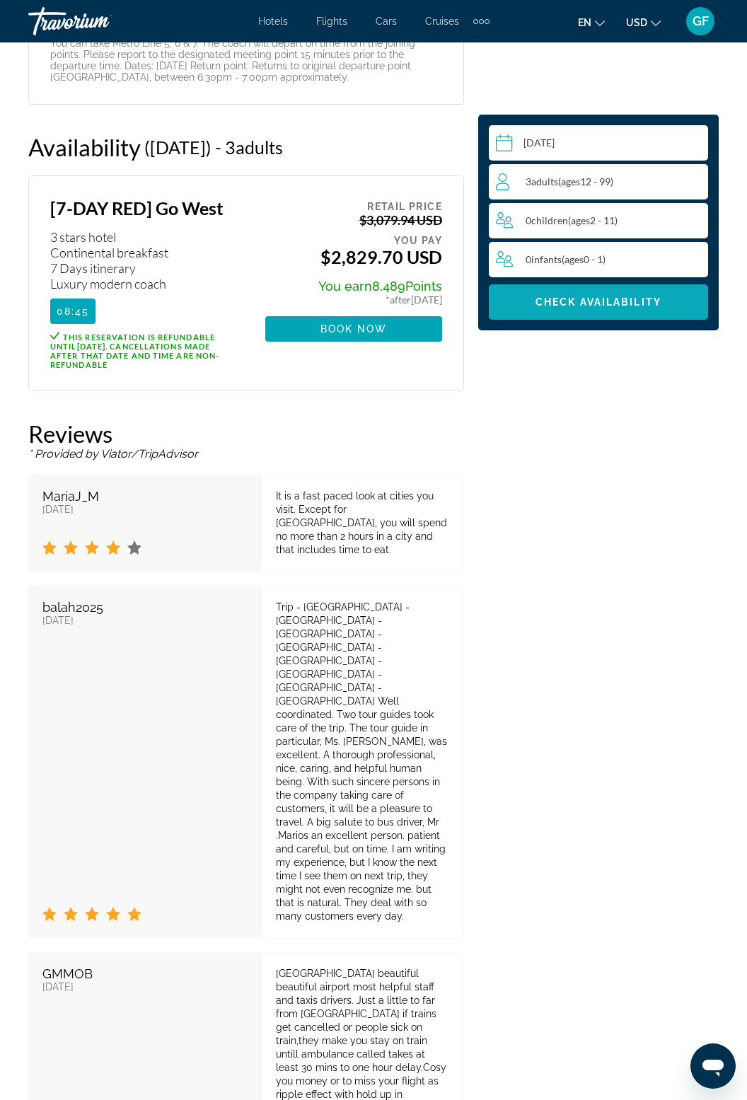
click at [605, 308] on span "Main content" at bounding box center [598, 302] width 219 height 34
click at [388, 323] on span "Book now" at bounding box center [353, 328] width 67 height 11
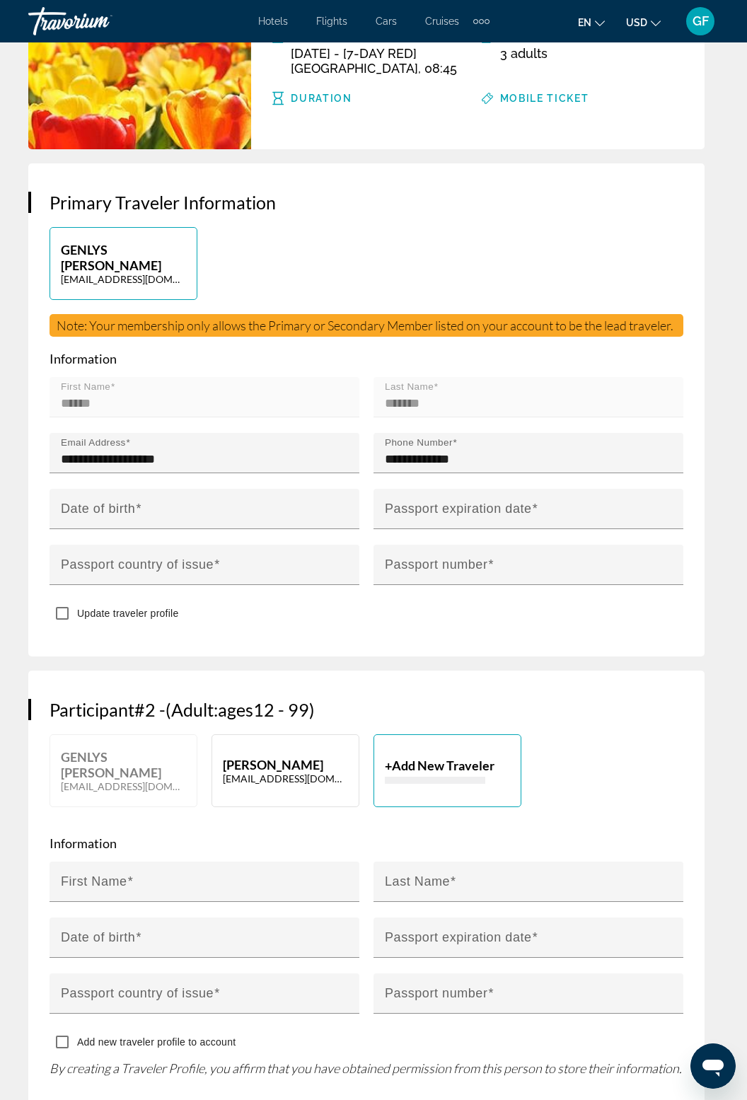
scroll to position [695, 0]
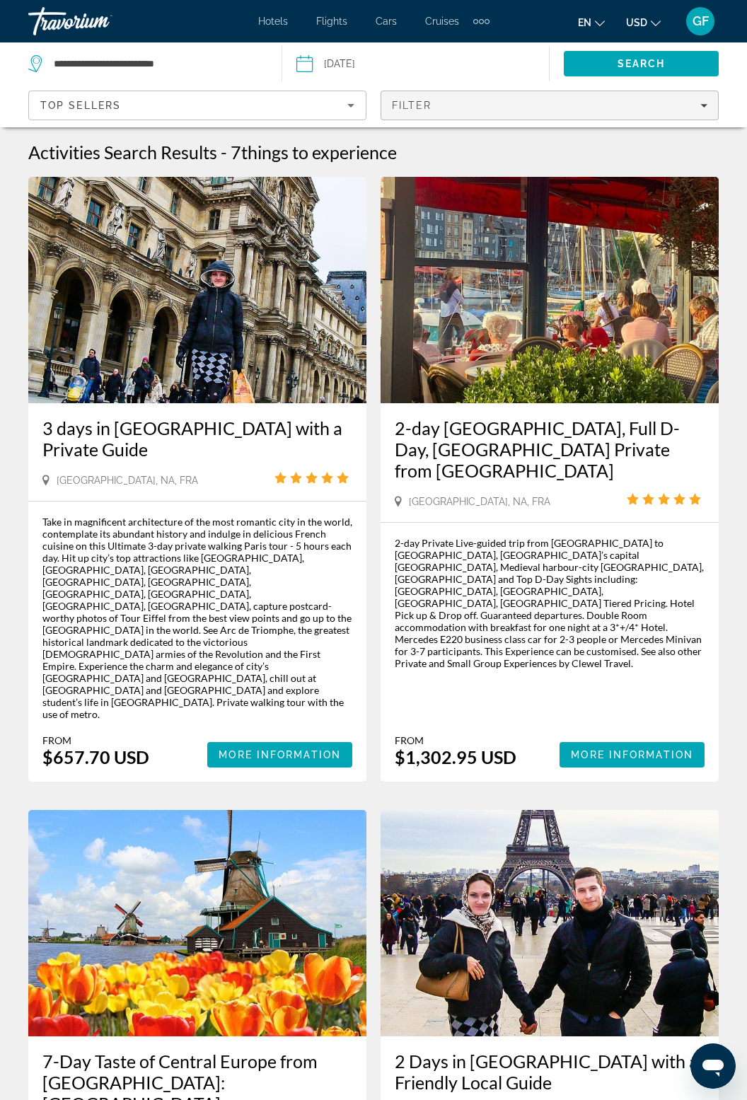
click at [488, 94] on span "Filters" at bounding box center [549, 105] width 337 height 34
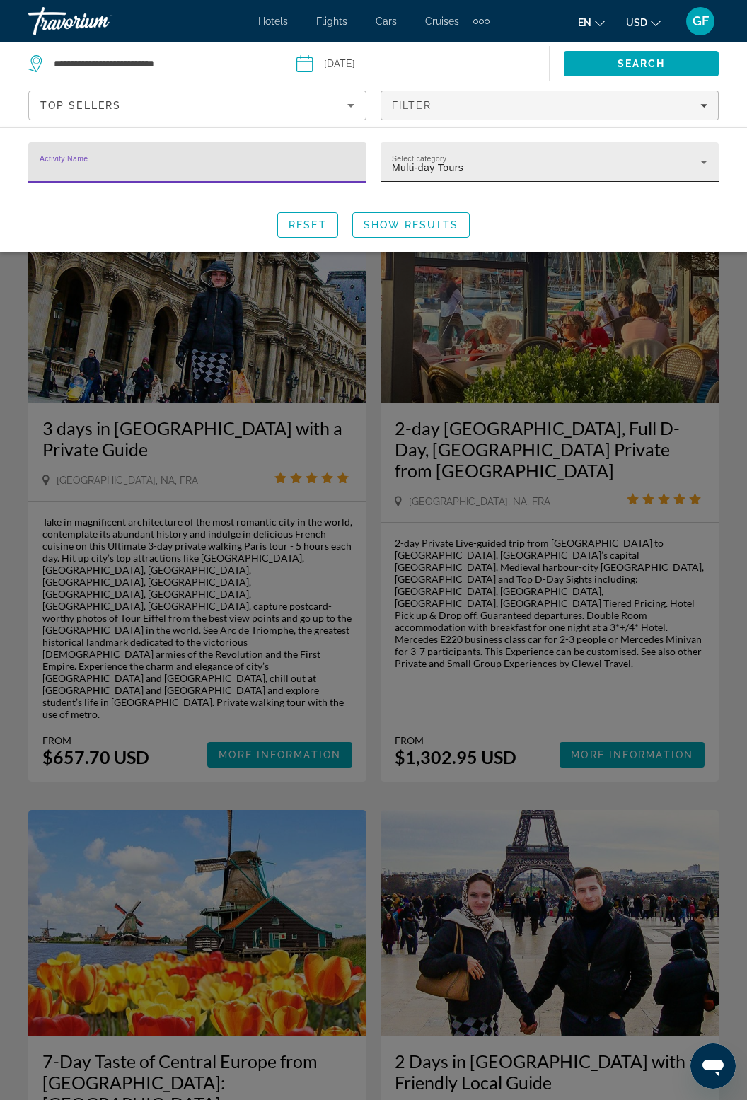
click at [702, 161] on icon "Search widget" at bounding box center [703, 163] width 7 height 4
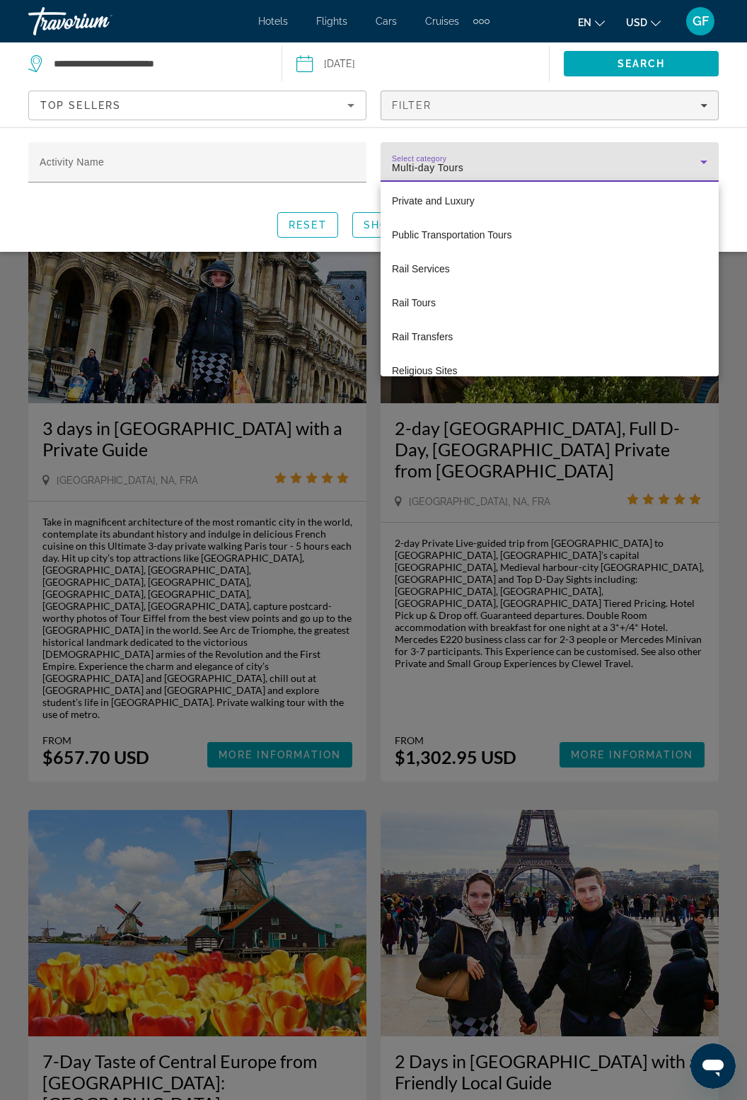
scroll to position [3755, 0]
